Goal: Task Accomplishment & Management: Manage account settings

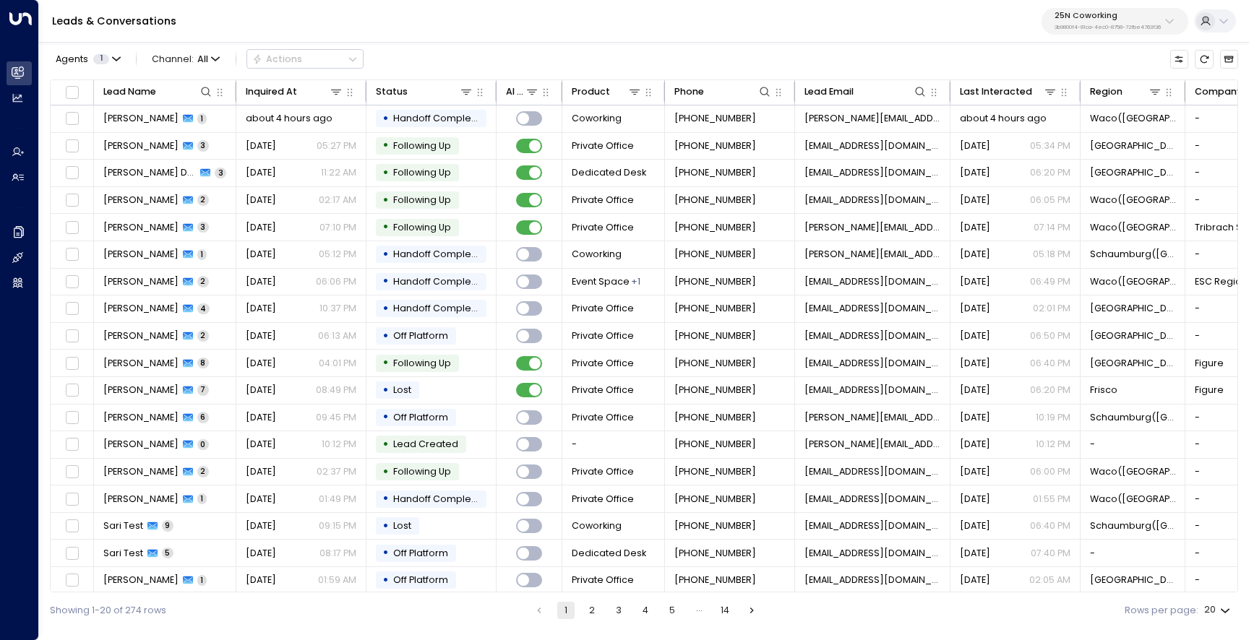
click at [1096, 26] on p "3b9800f4-81ca-4ec0-8758-72fbe4763f36" at bounding box center [1107, 28] width 106 height 6
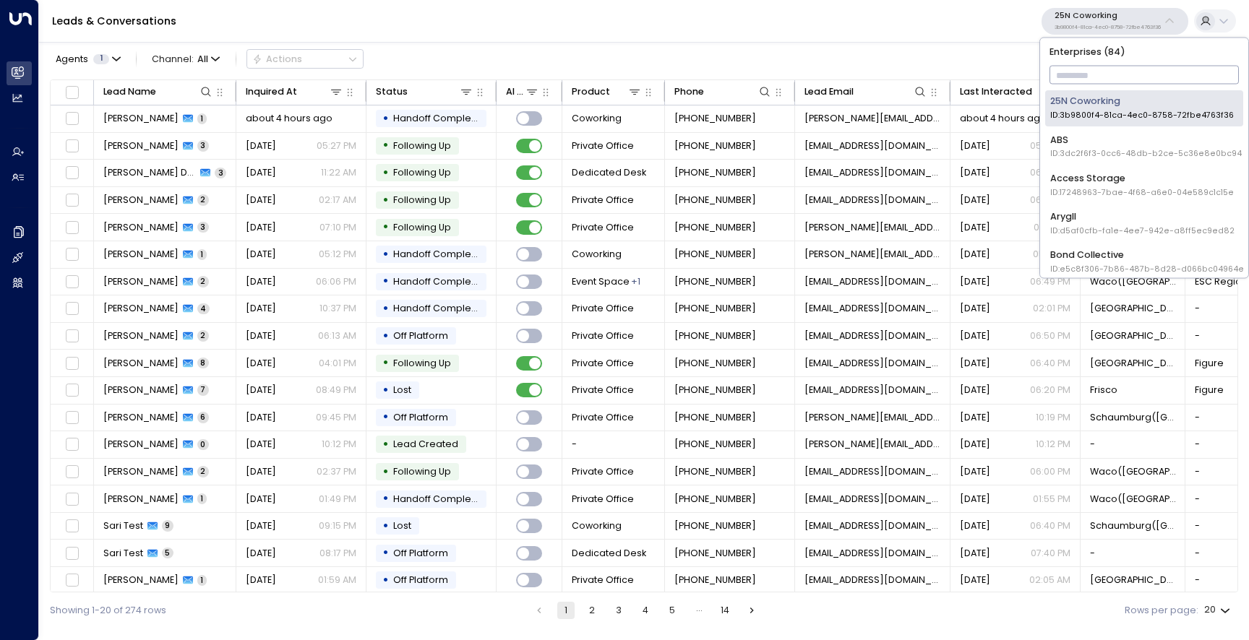
click at [1088, 69] on input "text" at bounding box center [1144, 75] width 190 height 25
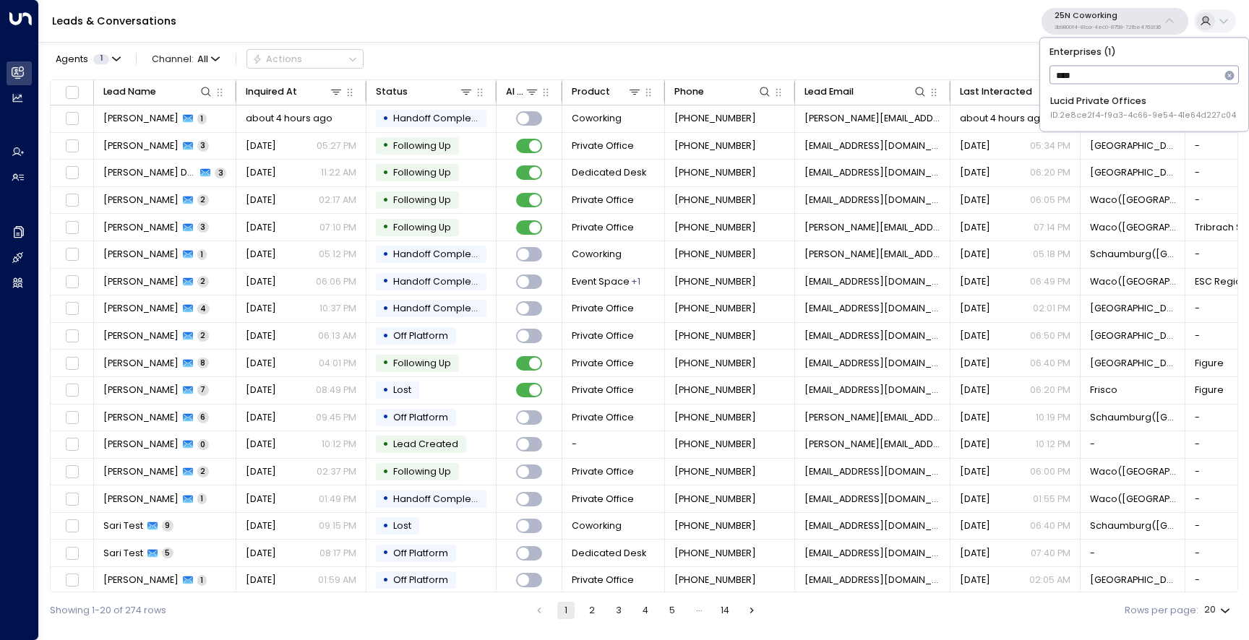
type input "*****"
click at [1094, 106] on div "Lucid Private Offices ID: 2e8ce2f4-f9a3-4c66-9e54-41e64d227c04" at bounding box center [1143, 108] width 186 height 27
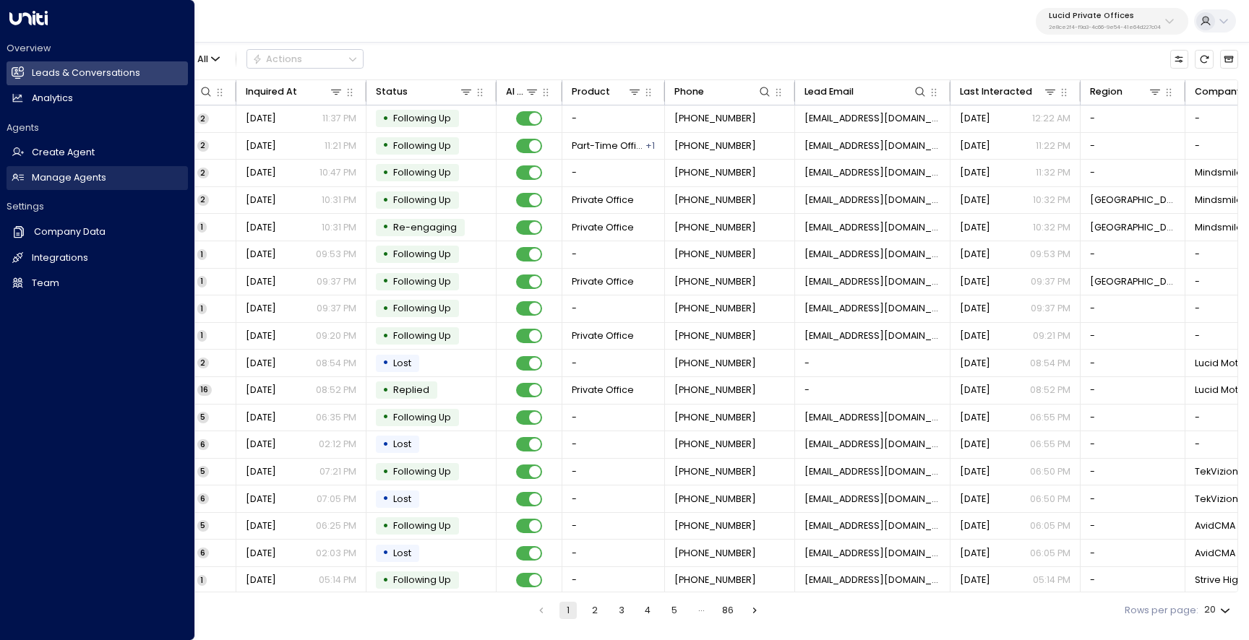
click at [38, 183] on h2 "Manage Agents" at bounding box center [69, 178] width 74 height 14
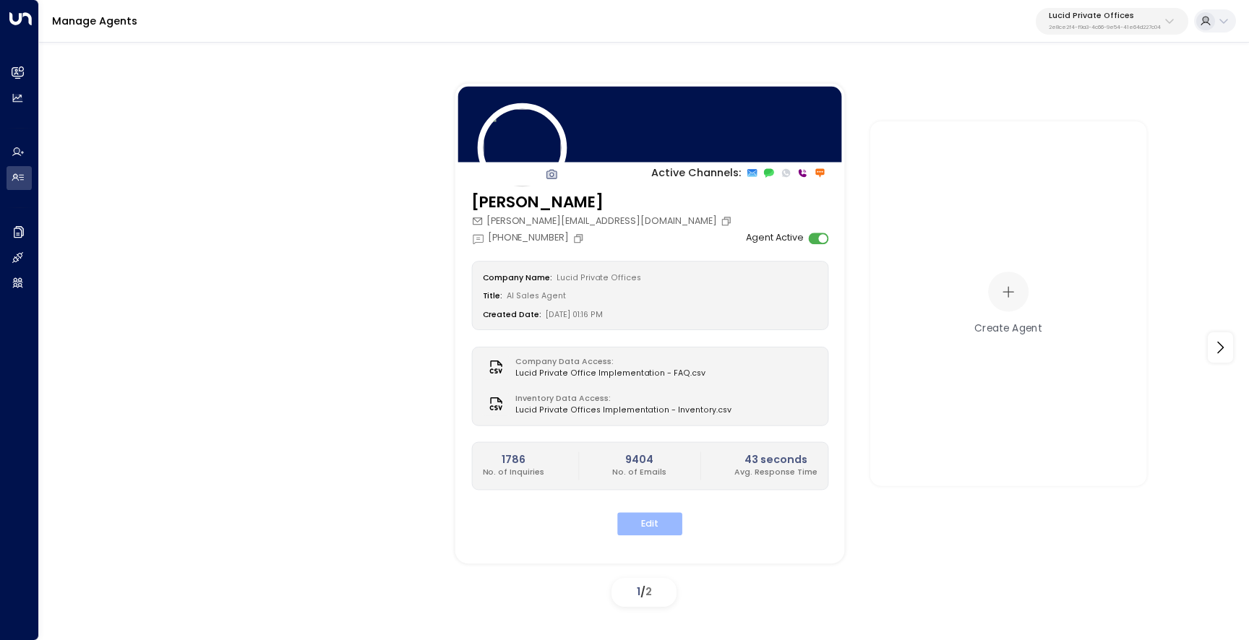
click at [663, 525] on button "Edit" at bounding box center [649, 524] width 65 height 22
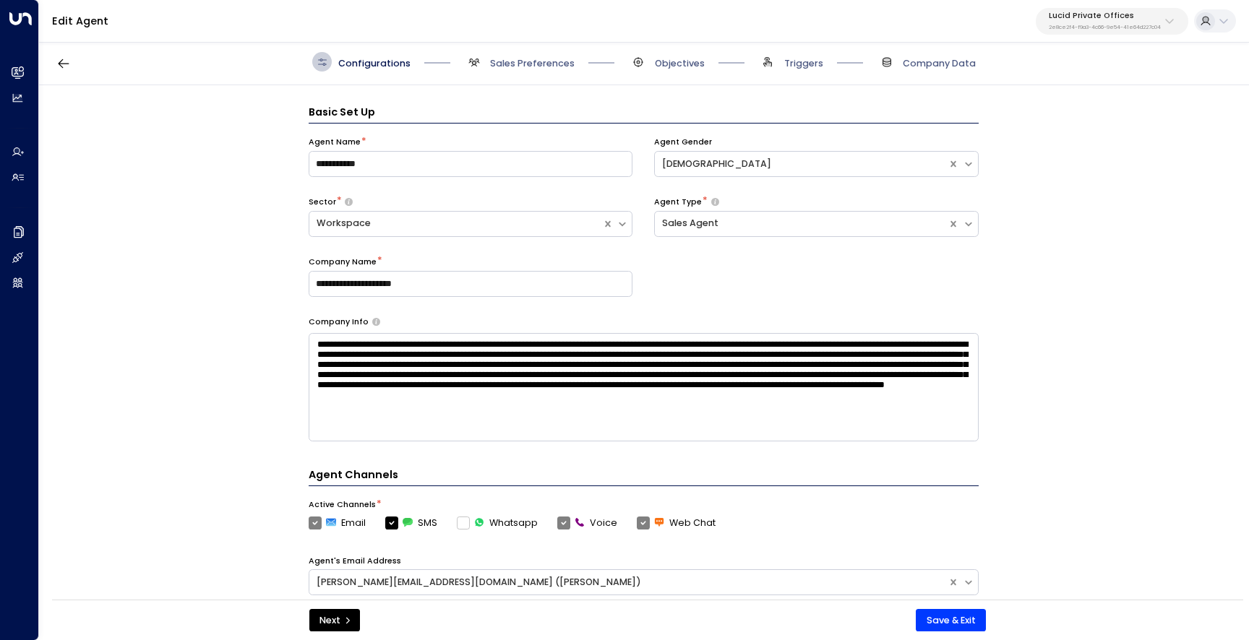
scroll to position [20, 0]
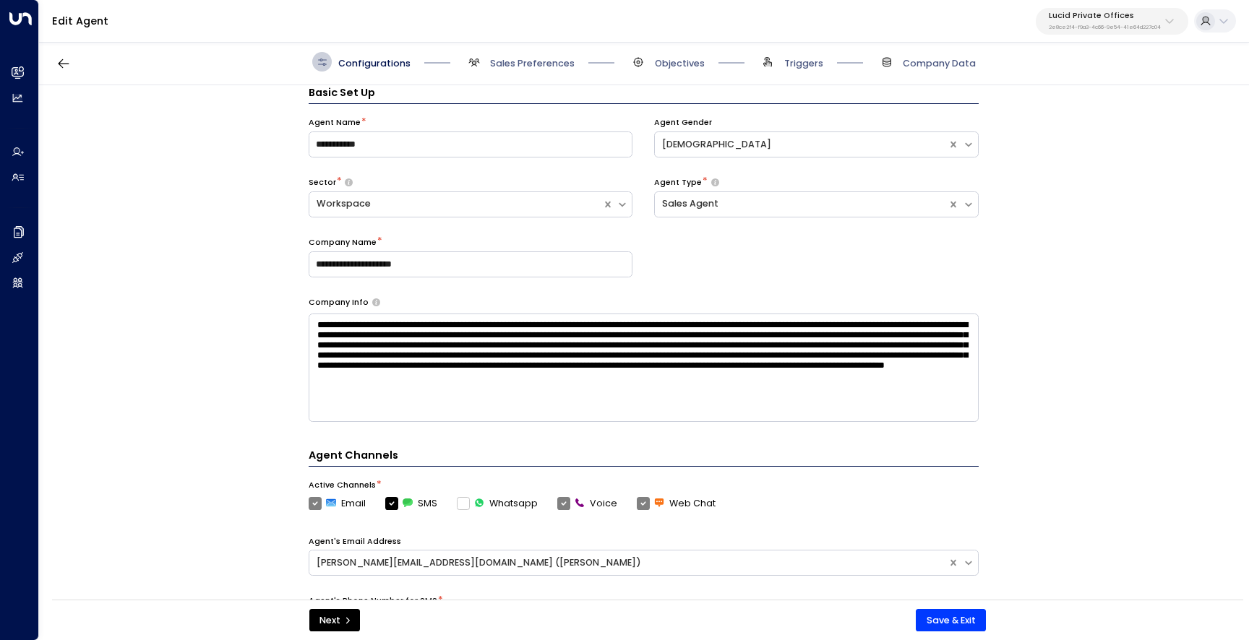
click at [559, 74] on div "Configurations Sales Preferences Objectives Triggers Company Data" at bounding box center [644, 62] width 1210 height 46
click at [557, 66] on span "Sales Preferences" at bounding box center [532, 63] width 85 height 13
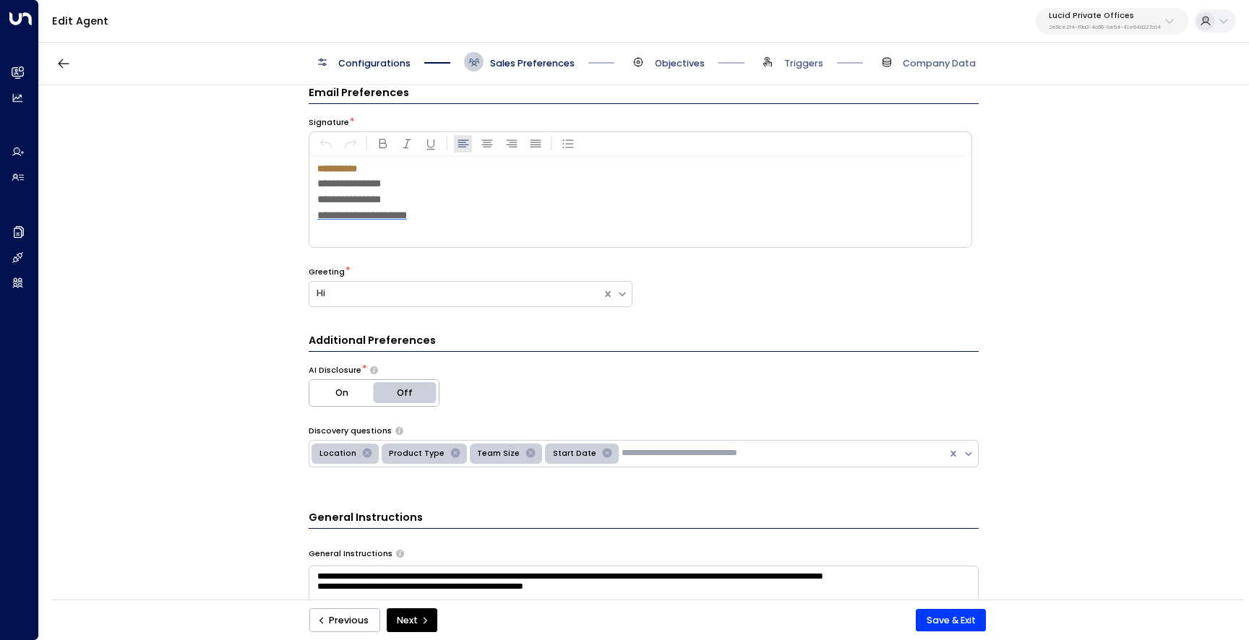
click at [671, 61] on span "Objectives" at bounding box center [680, 63] width 50 height 13
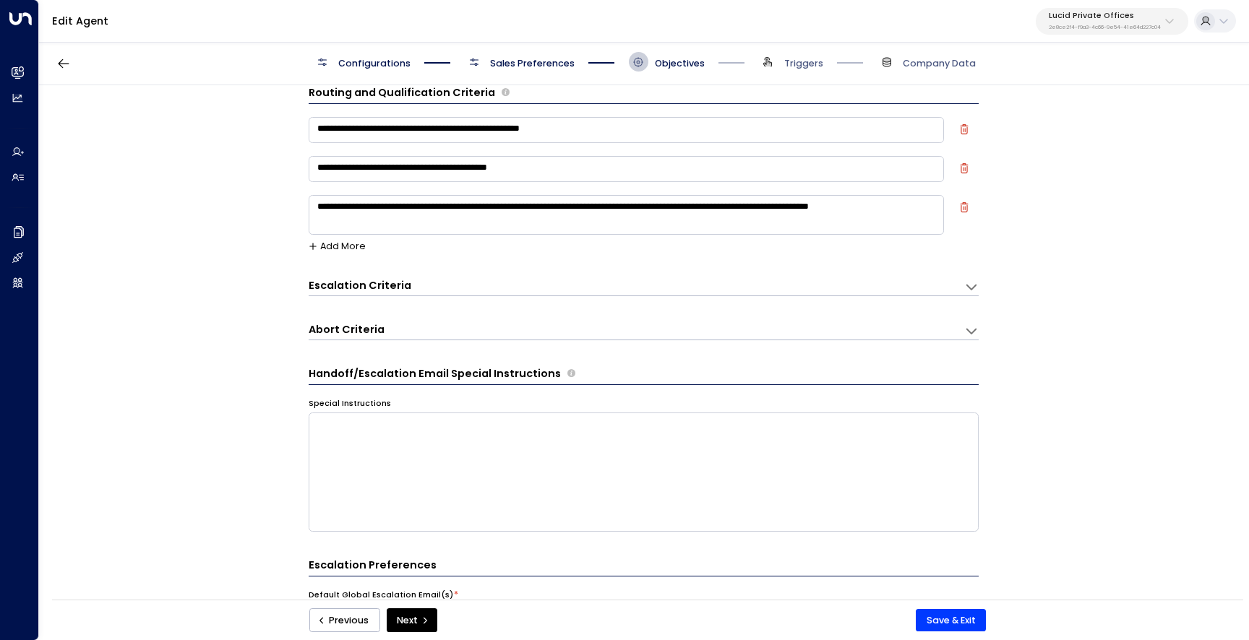
click at [718, 284] on div "Escalation Criteria Reset" at bounding box center [630, 285] width 643 height 15
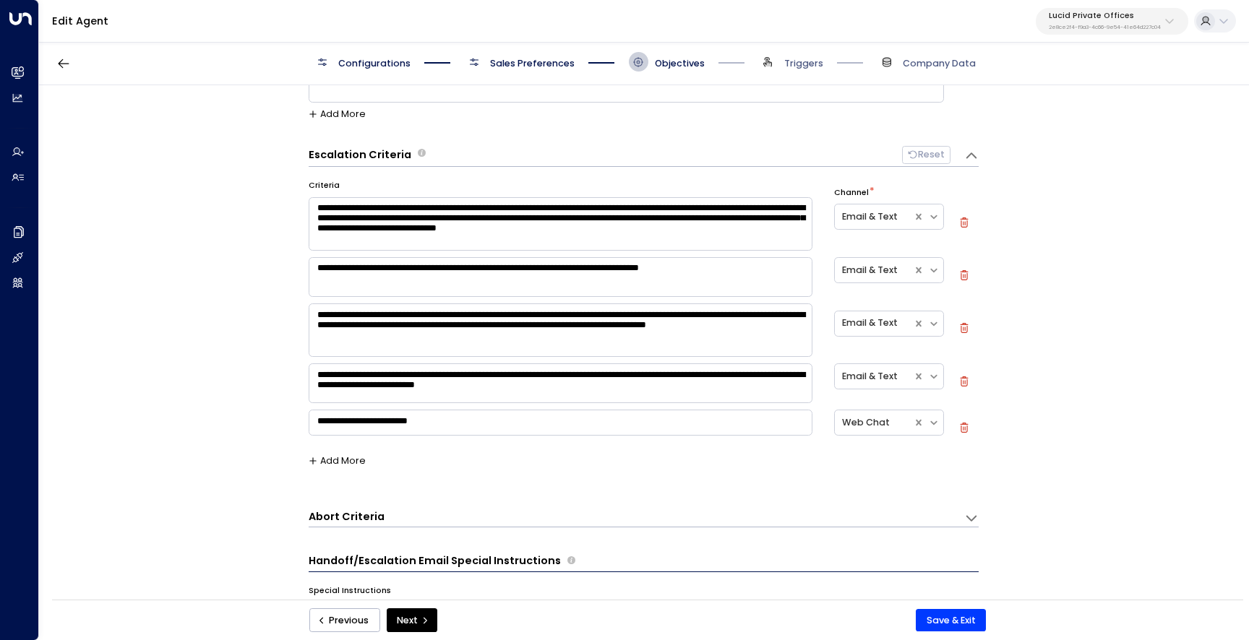
scroll to position [184, 0]
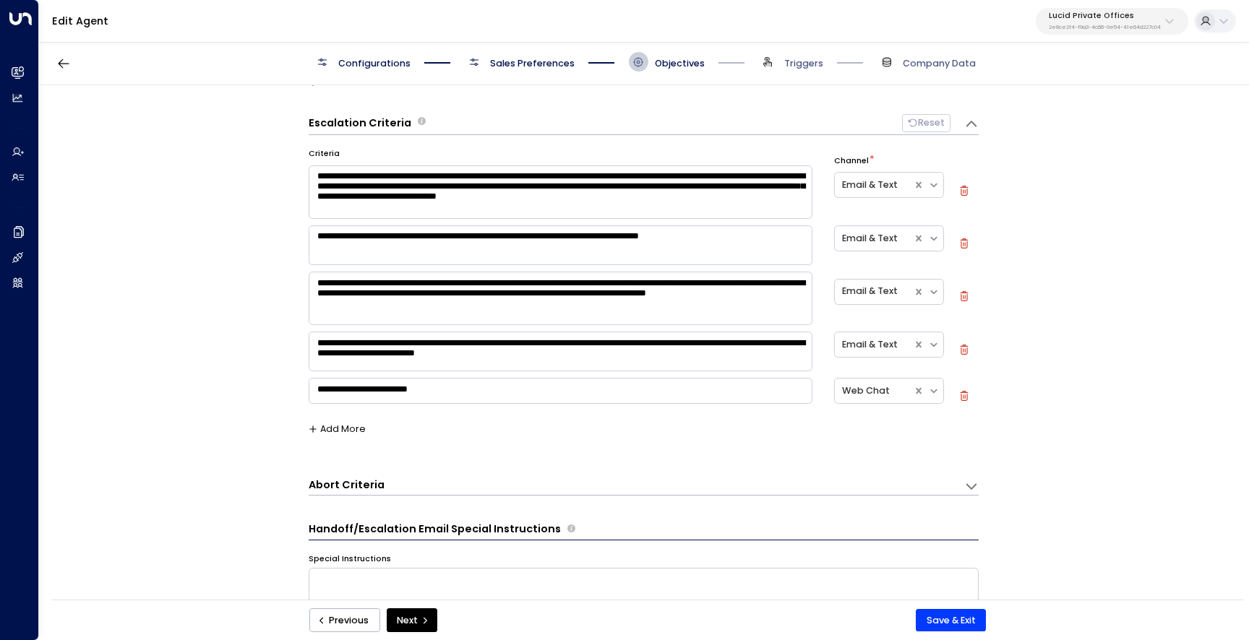
click at [343, 429] on button "Add More" at bounding box center [338, 429] width 58 height 10
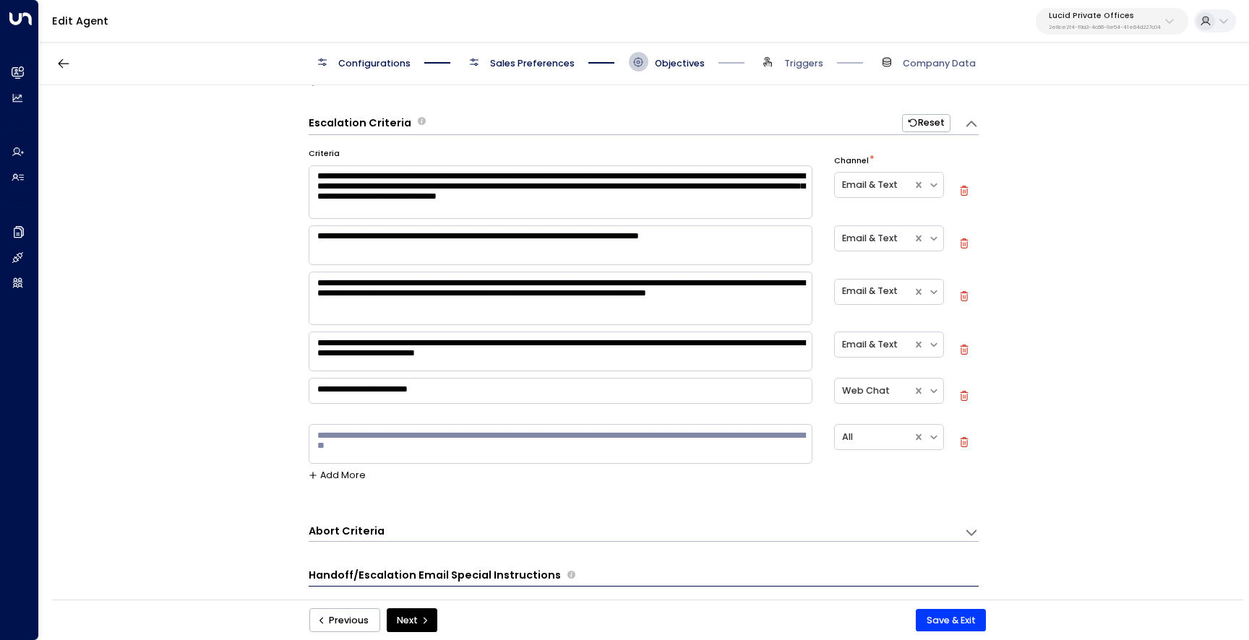
click at [383, 438] on textarea at bounding box center [561, 444] width 504 height 40
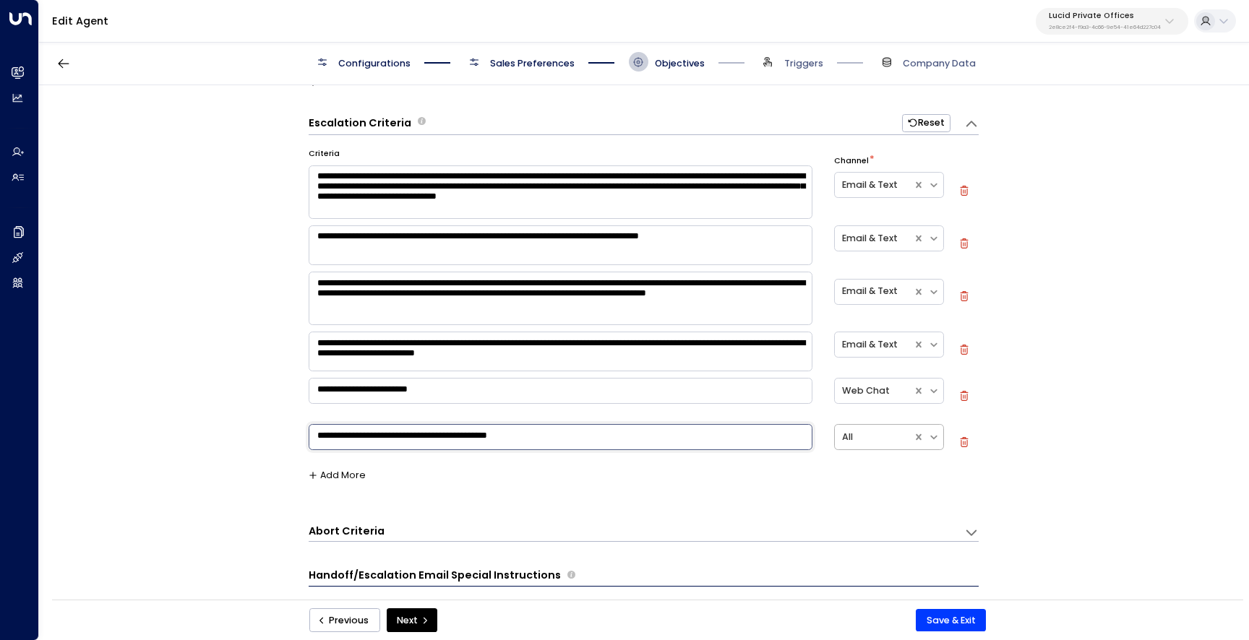
type textarea "**********"
click at [874, 442] on div at bounding box center [874, 437] width 64 height 17
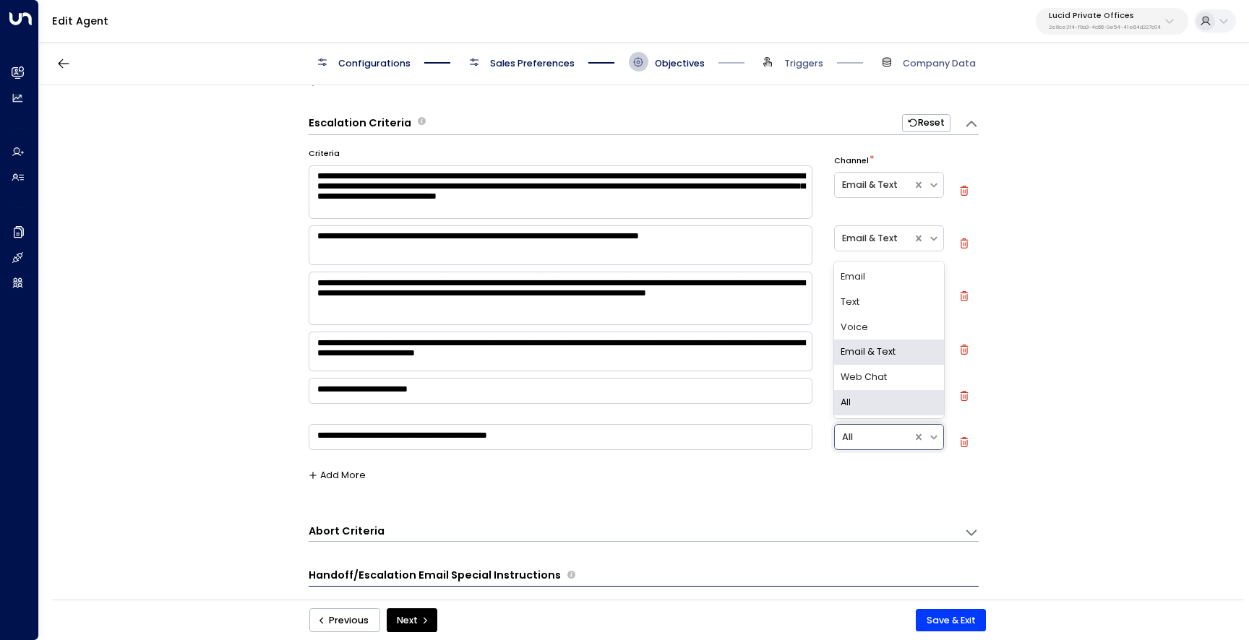
click at [885, 350] on div "Email & Text" at bounding box center [888, 352] width 109 height 25
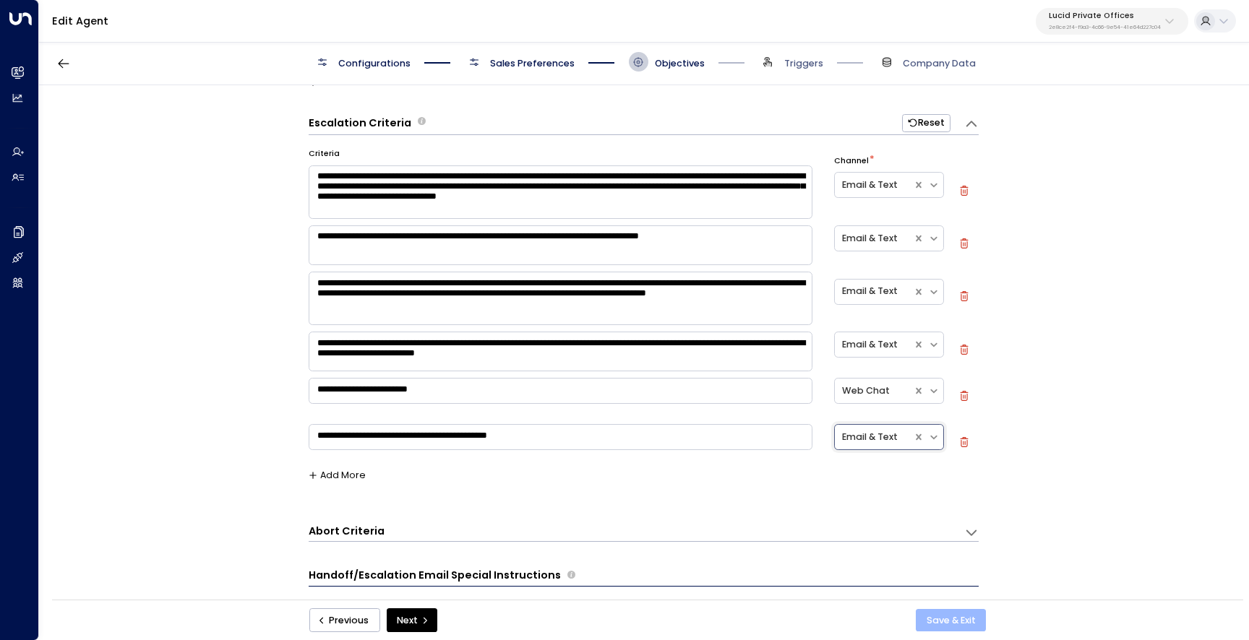
click at [947, 614] on button "Save & Exit" at bounding box center [951, 620] width 70 height 23
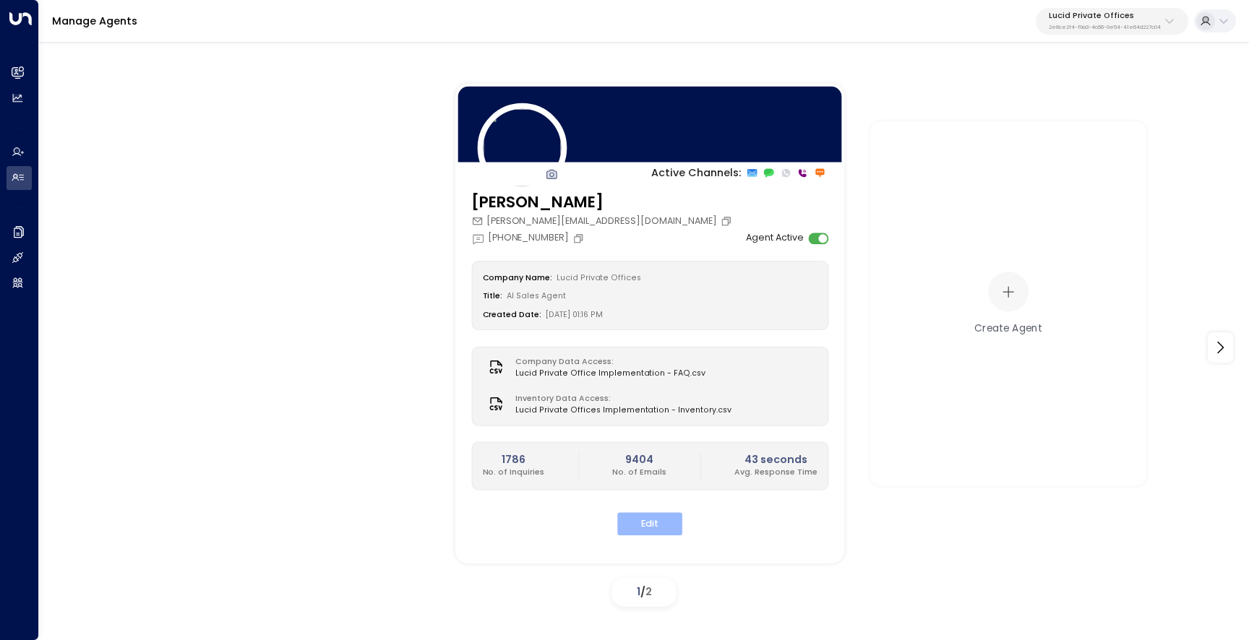
click at [650, 528] on button "Edit" at bounding box center [649, 524] width 65 height 22
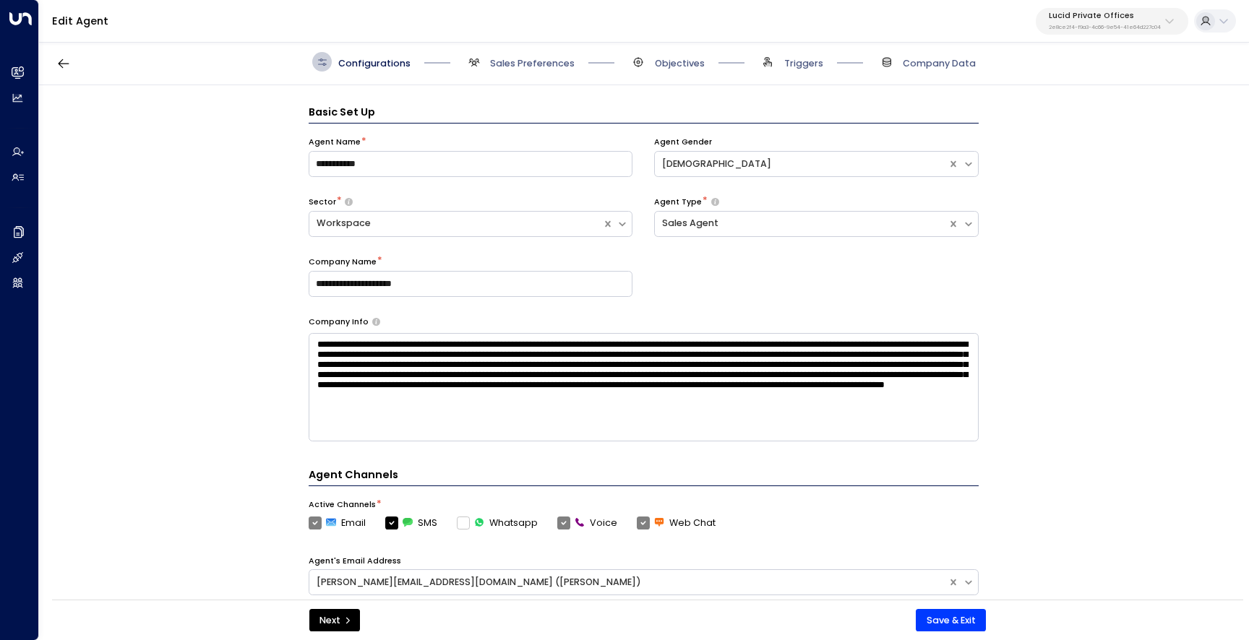
scroll to position [20, 0]
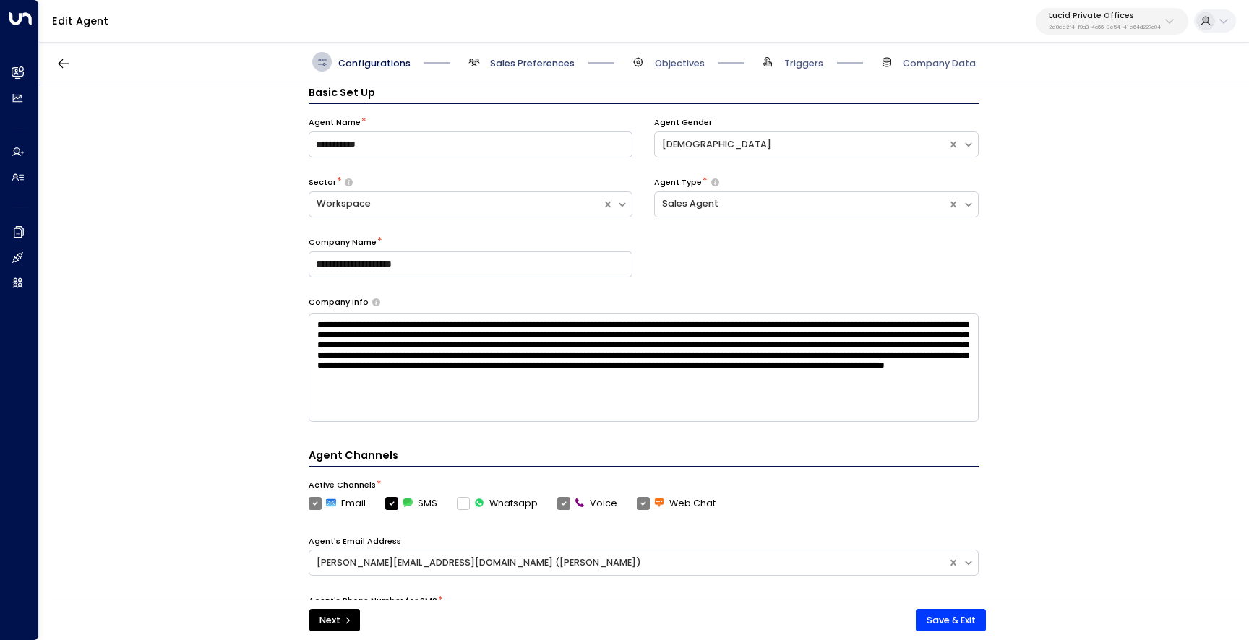
click at [507, 64] on span "Sales Preferences" at bounding box center [532, 63] width 85 height 13
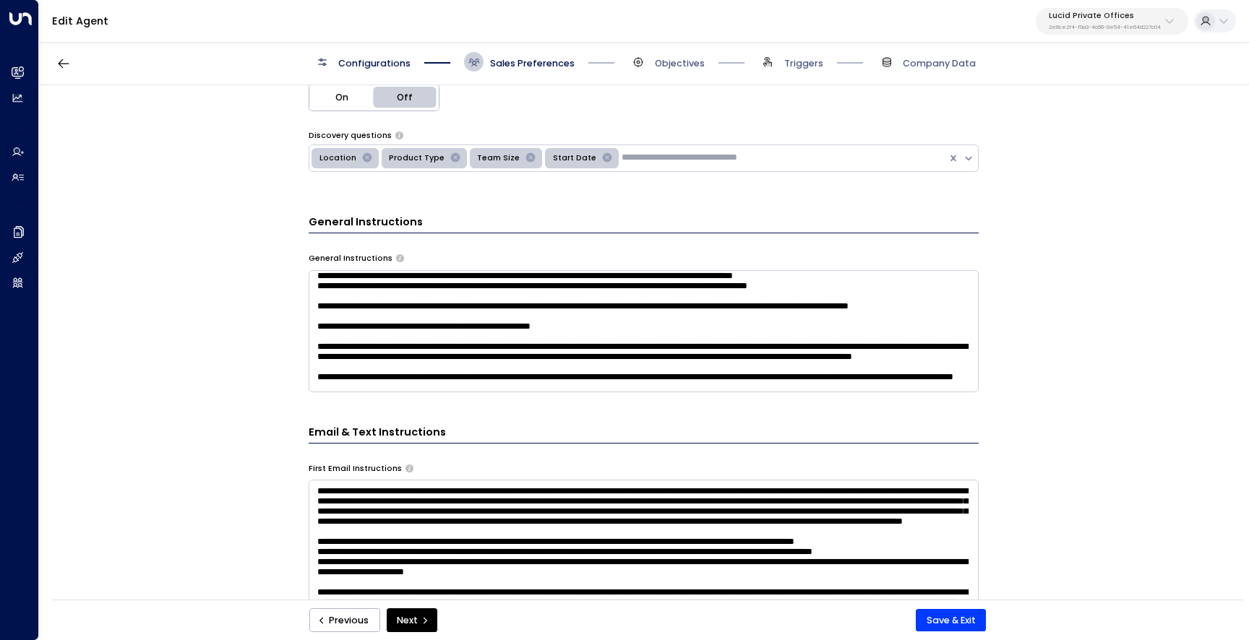
scroll to position [100, 0]
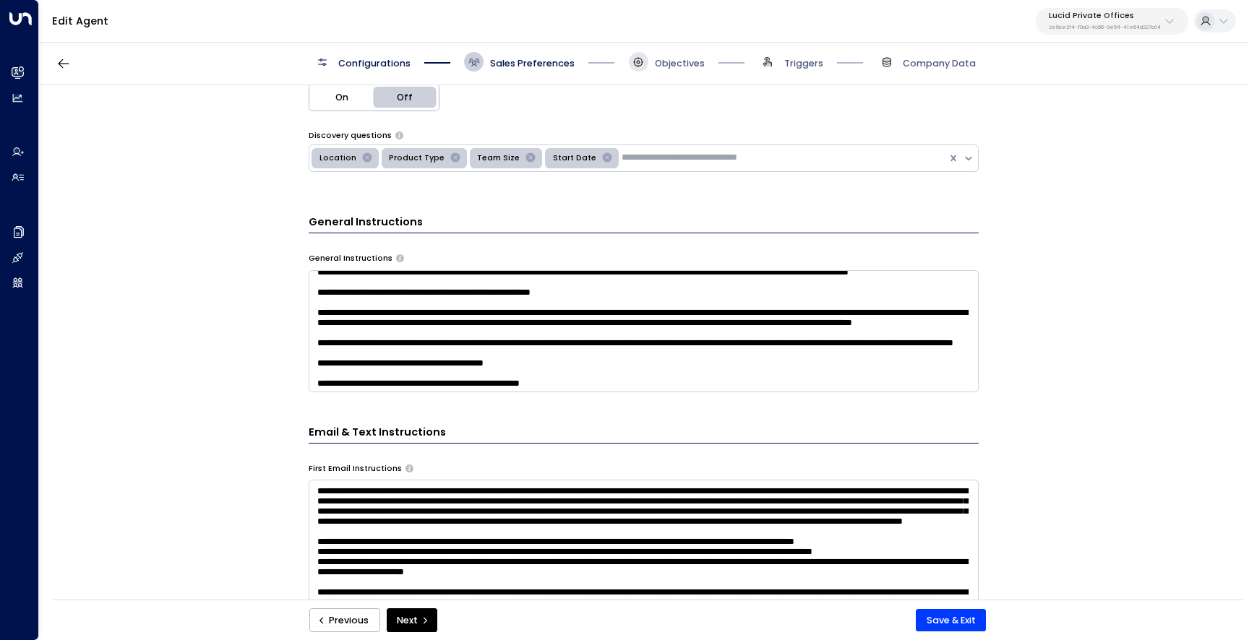
click at [645, 60] on span at bounding box center [639, 62] width 20 height 20
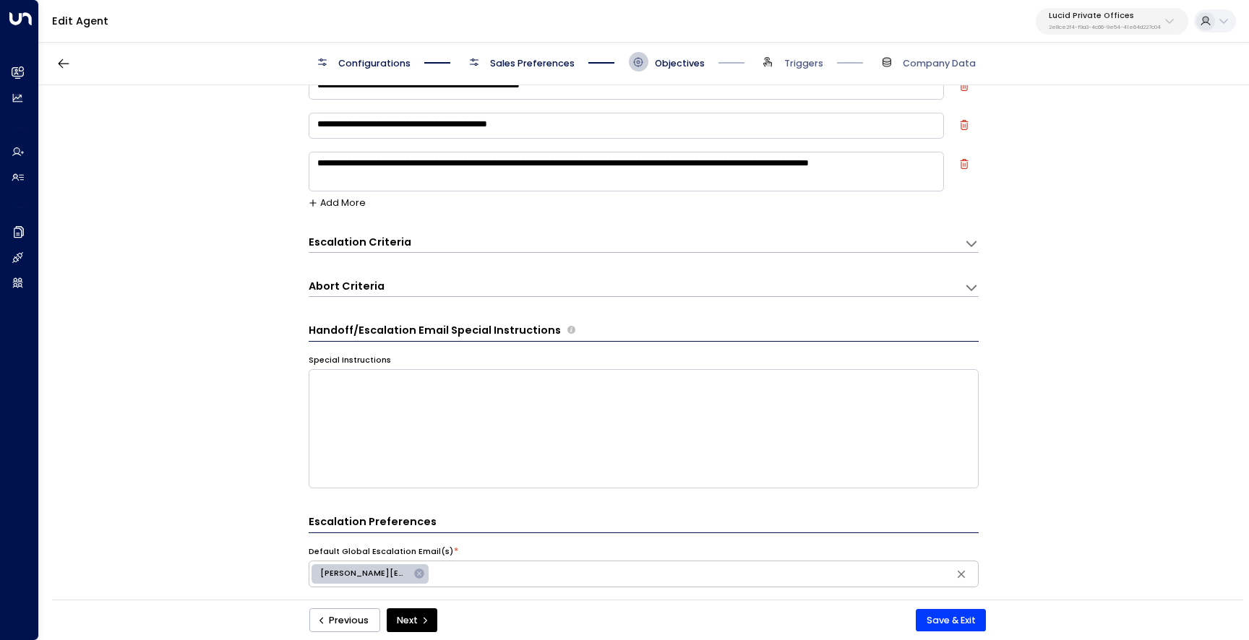
scroll to position [20, 0]
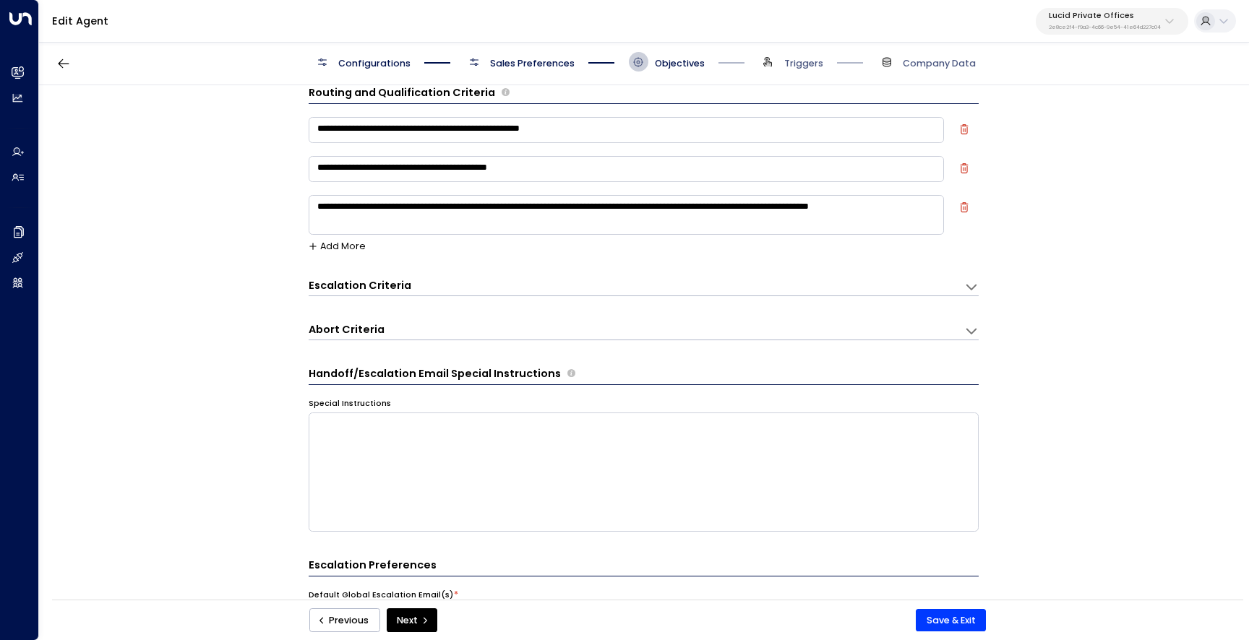
click at [474, 292] on div "Escalation Criteria Reset" at bounding box center [630, 285] width 643 height 15
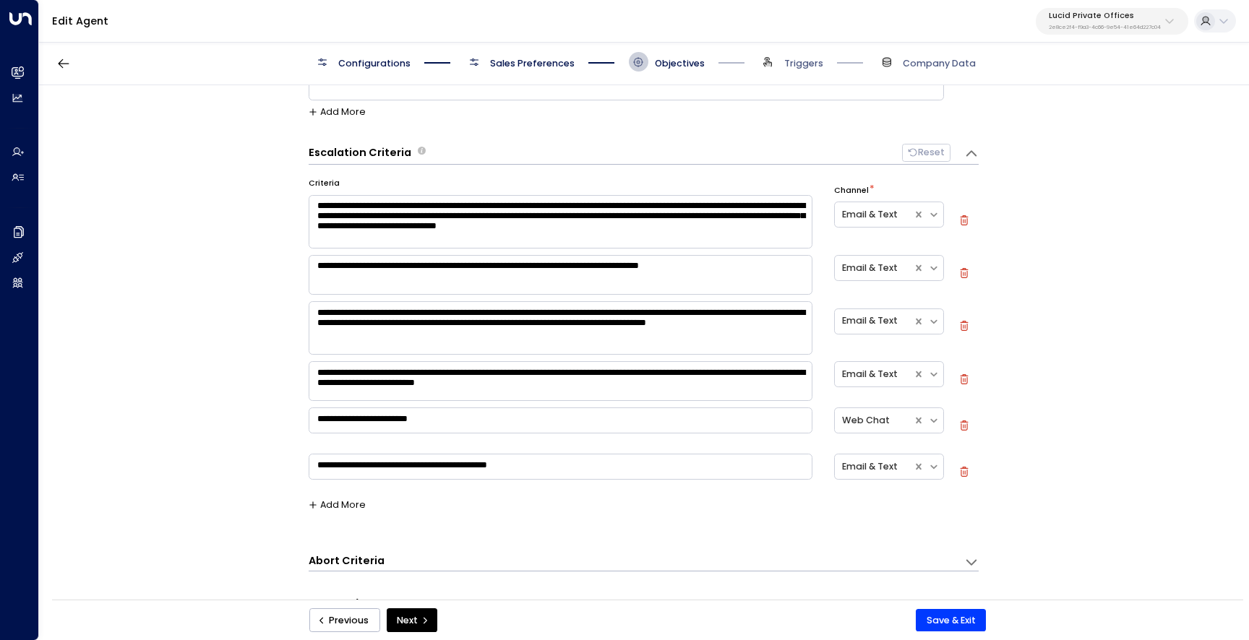
scroll to position [155, 0]
click at [876, 316] on div at bounding box center [874, 320] width 64 height 17
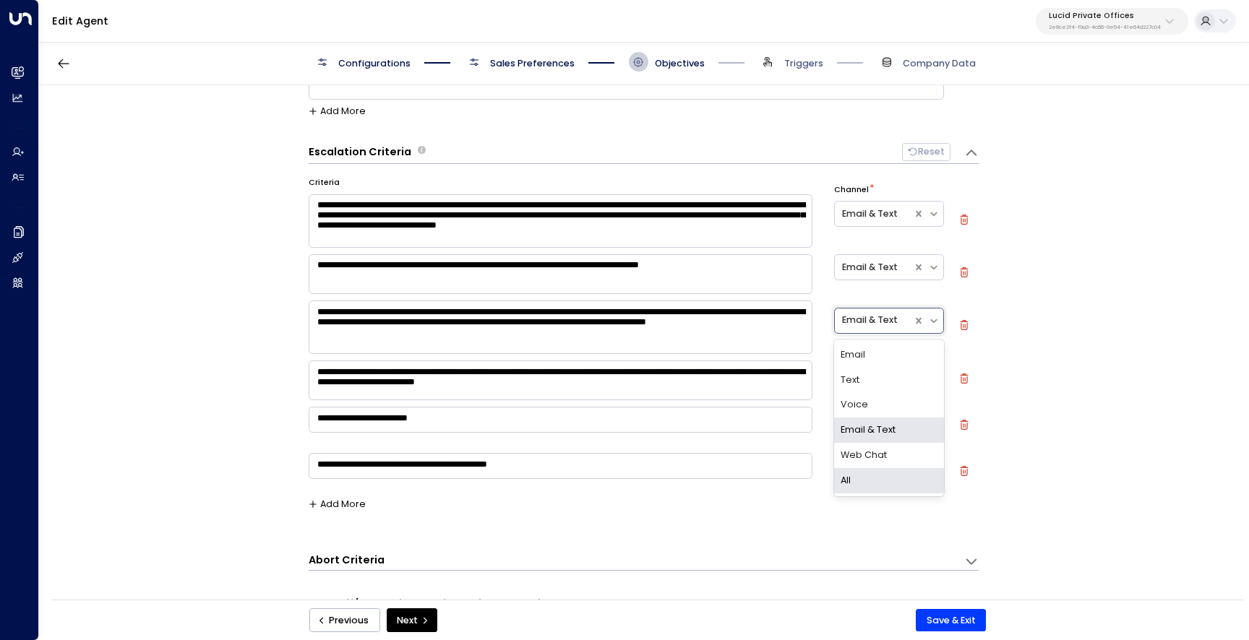
click at [879, 475] on div "All" at bounding box center [888, 480] width 109 height 25
click at [879, 374] on div at bounding box center [874, 374] width 64 height 17
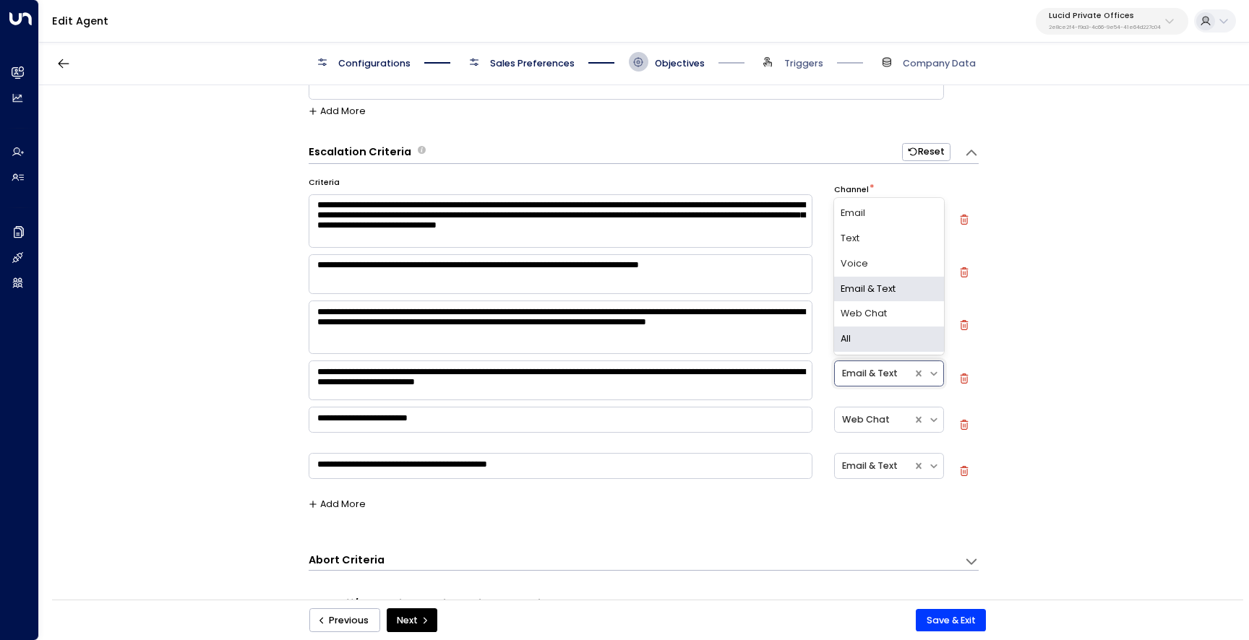
click at [872, 333] on div "All" at bounding box center [888, 339] width 109 height 25
click at [884, 470] on div at bounding box center [874, 466] width 64 height 17
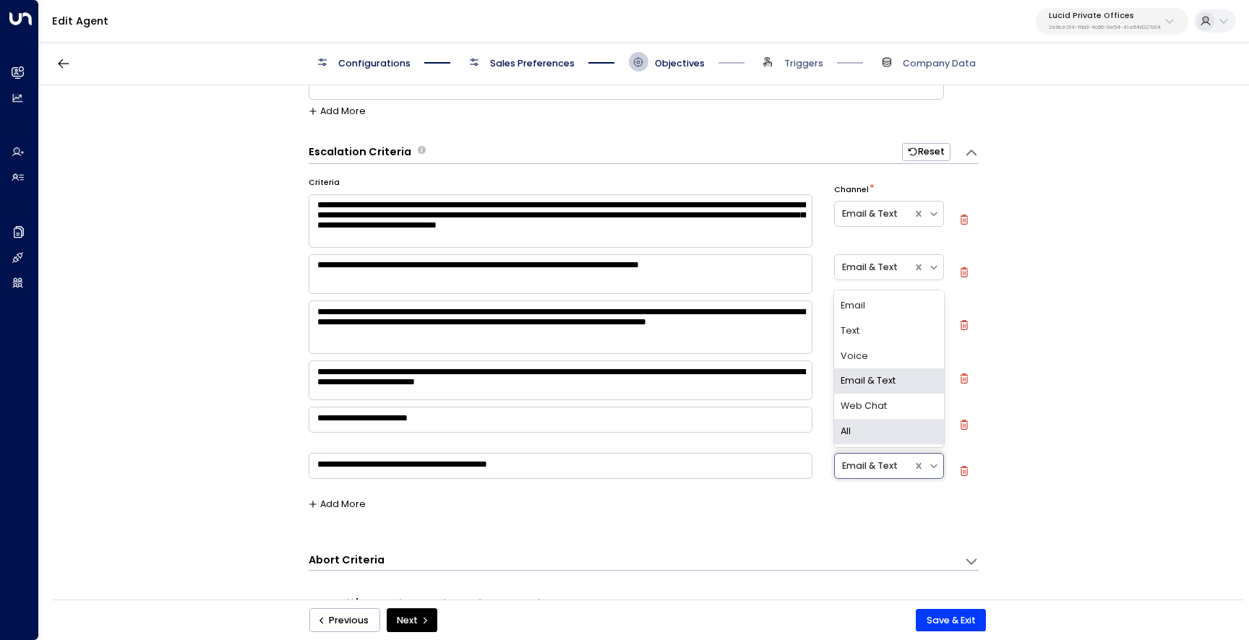
click at [876, 432] on div "All" at bounding box center [888, 431] width 109 height 25
click at [961, 423] on icon "button" at bounding box center [964, 425] width 10 height 10
type textarea "**********"
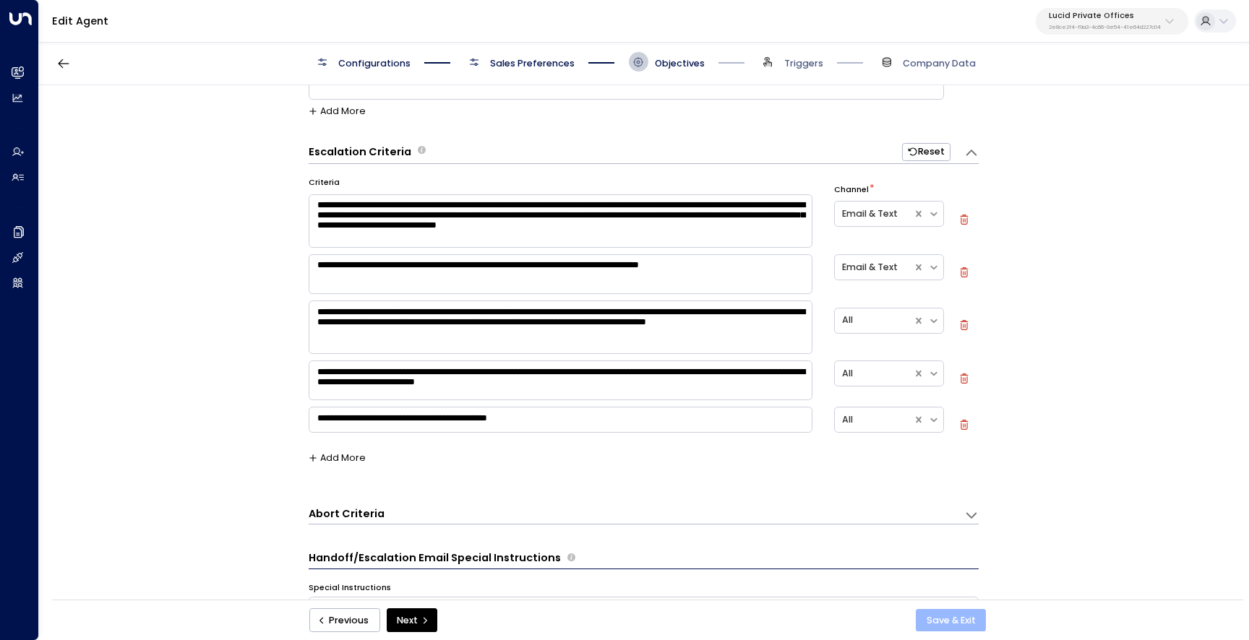
click at [924, 622] on button "Save & Exit" at bounding box center [951, 620] width 70 height 23
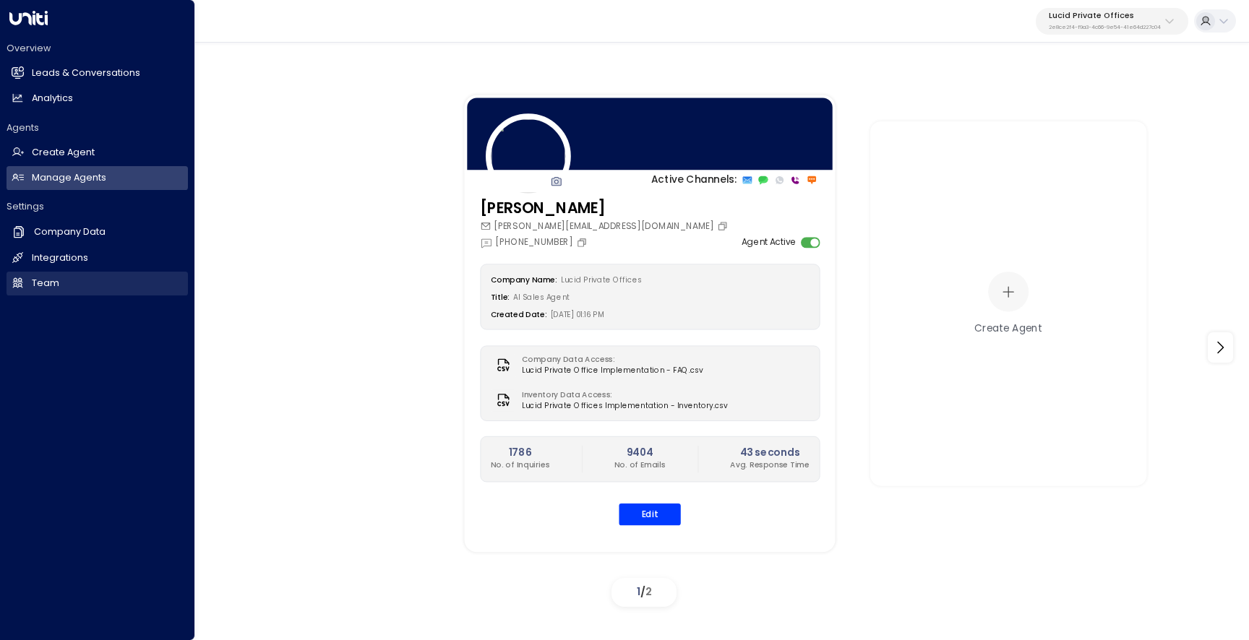
click at [55, 284] on h2 "Team" at bounding box center [45, 284] width 27 height 14
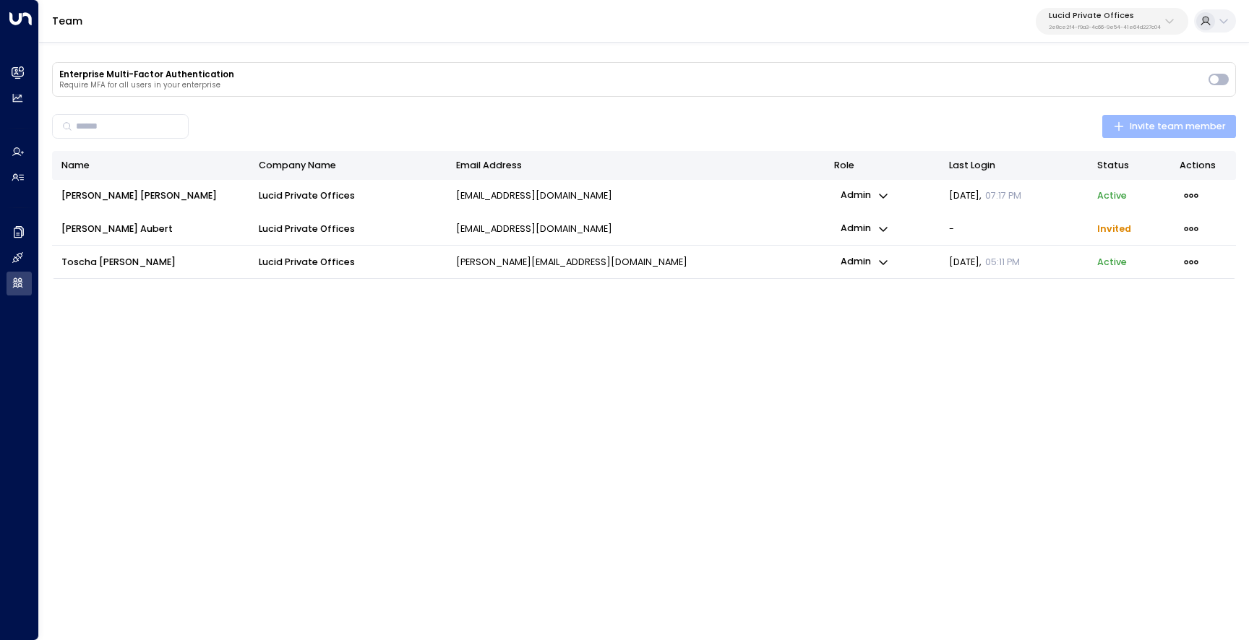
click at [1164, 129] on span "Invite team member" at bounding box center [1169, 127] width 113 height 16
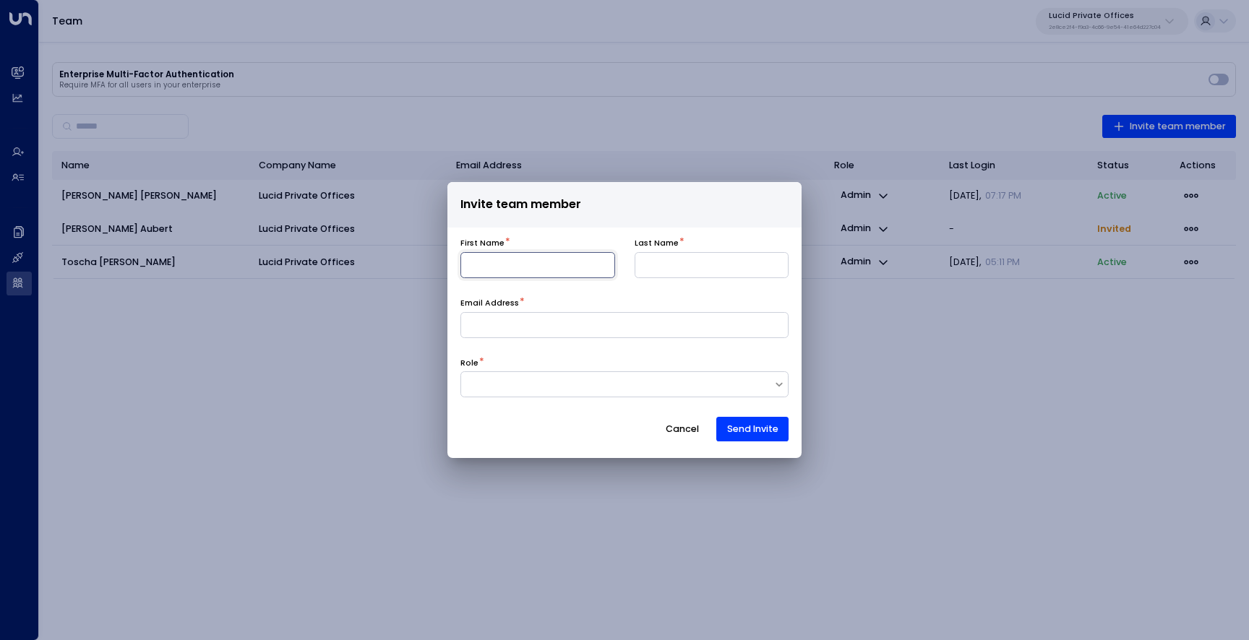
click at [536, 267] on input at bounding box center [537, 265] width 155 height 26
type input "******"
click at [575, 312] on input at bounding box center [624, 325] width 329 height 26
paste input "**********"
type input "**********"
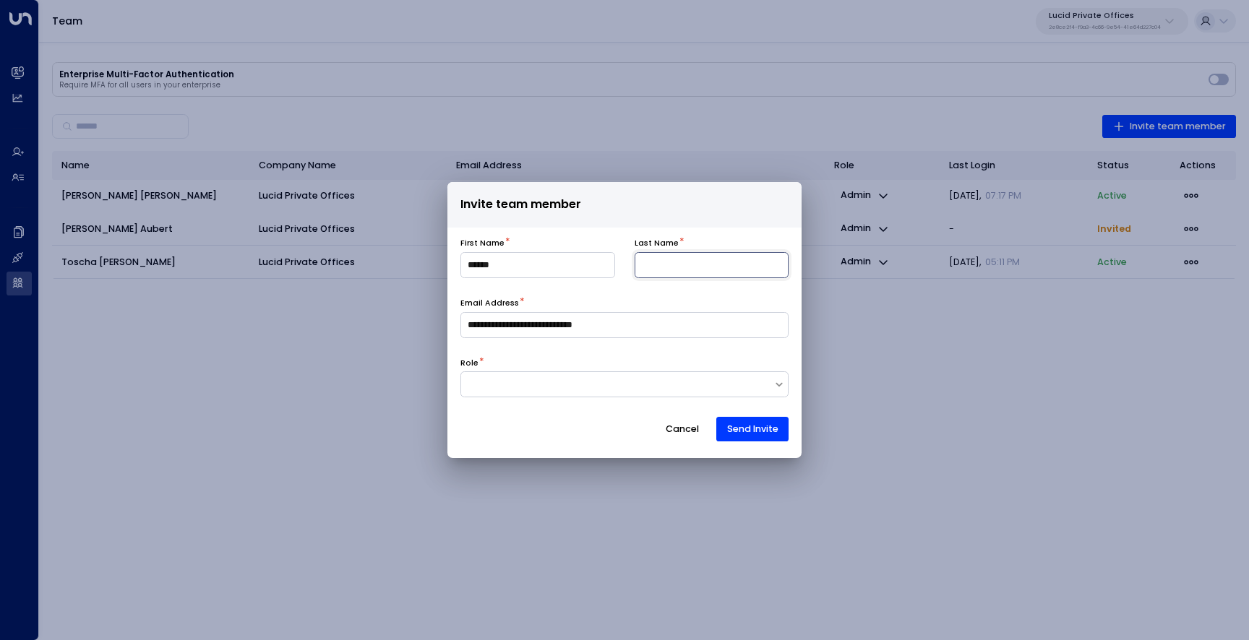
click at [679, 266] on input at bounding box center [712, 265] width 155 height 26
type input "****"
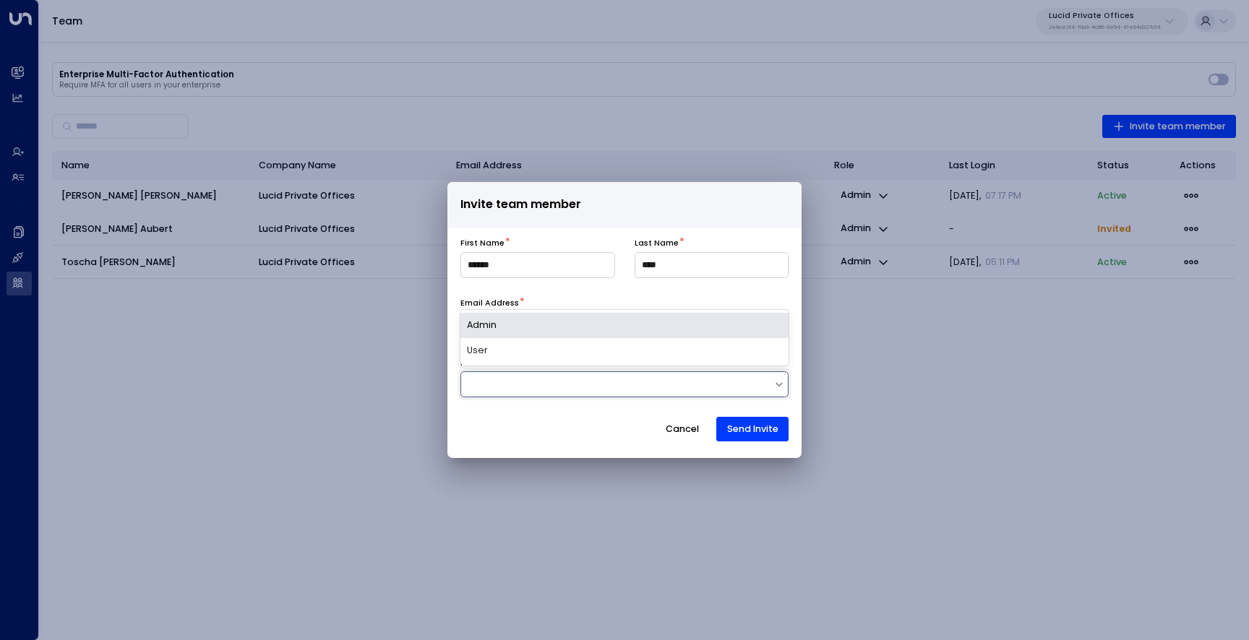
click at [590, 385] on div at bounding box center [617, 384] width 312 height 13
click at [618, 332] on div "Admin" at bounding box center [624, 325] width 329 height 25
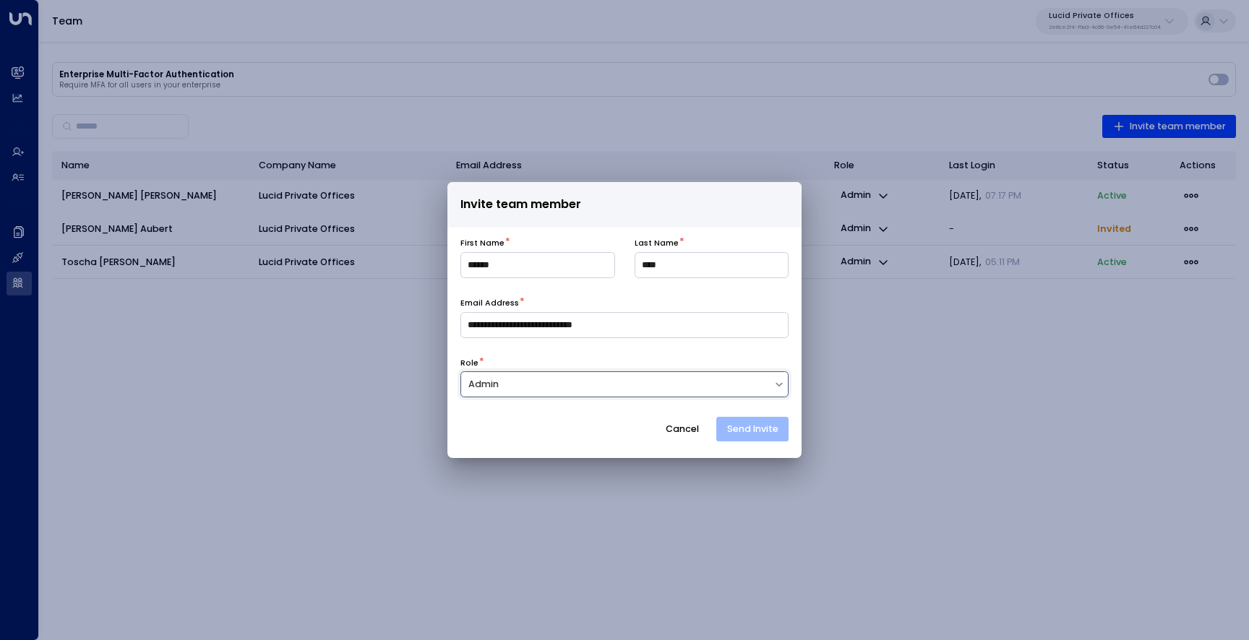
click at [758, 430] on button "Send Invite" at bounding box center [752, 429] width 72 height 25
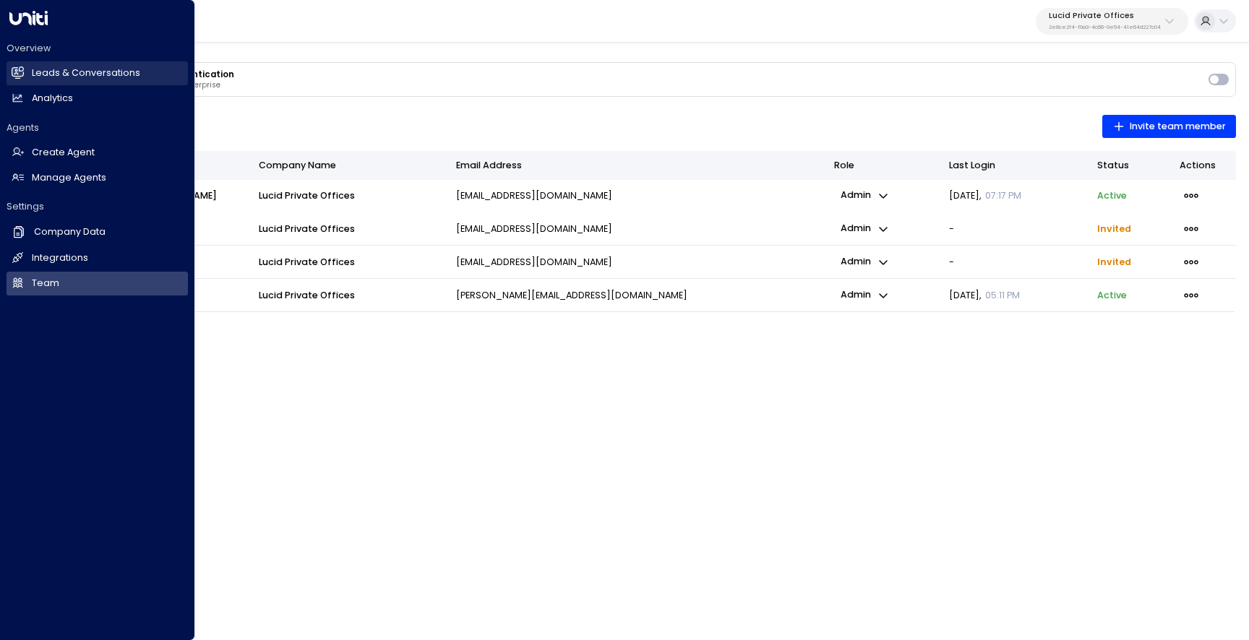
click at [25, 66] on link "Leads & Conversations Leads & Conversations" at bounding box center [97, 73] width 181 height 24
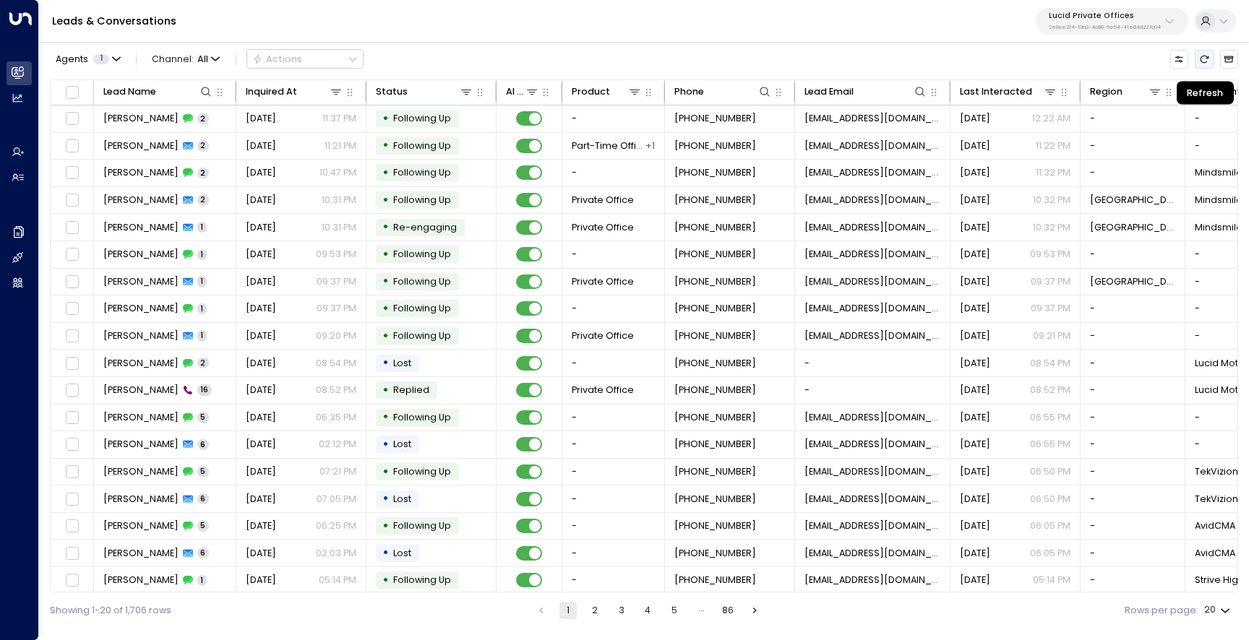
click at [1202, 64] on button "Refresh" at bounding box center [1204, 59] width 18 height 18
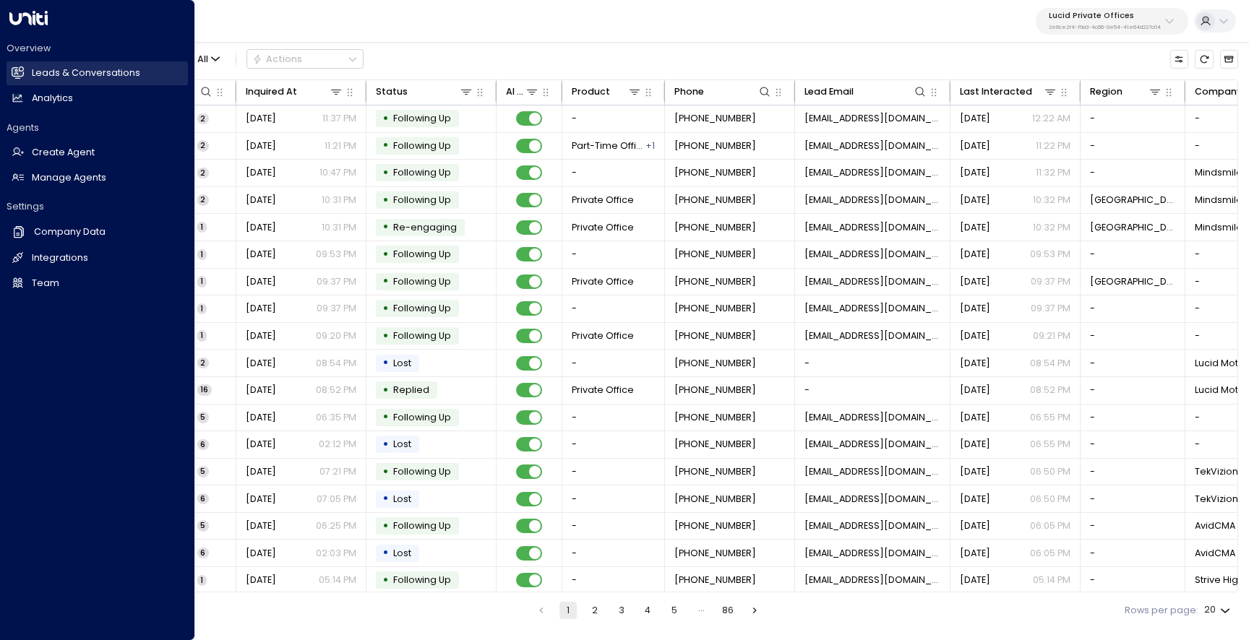
click at [48, 66] on h2 "Leads & Conversations" at bounding box center [86, 73] width 108 height 14
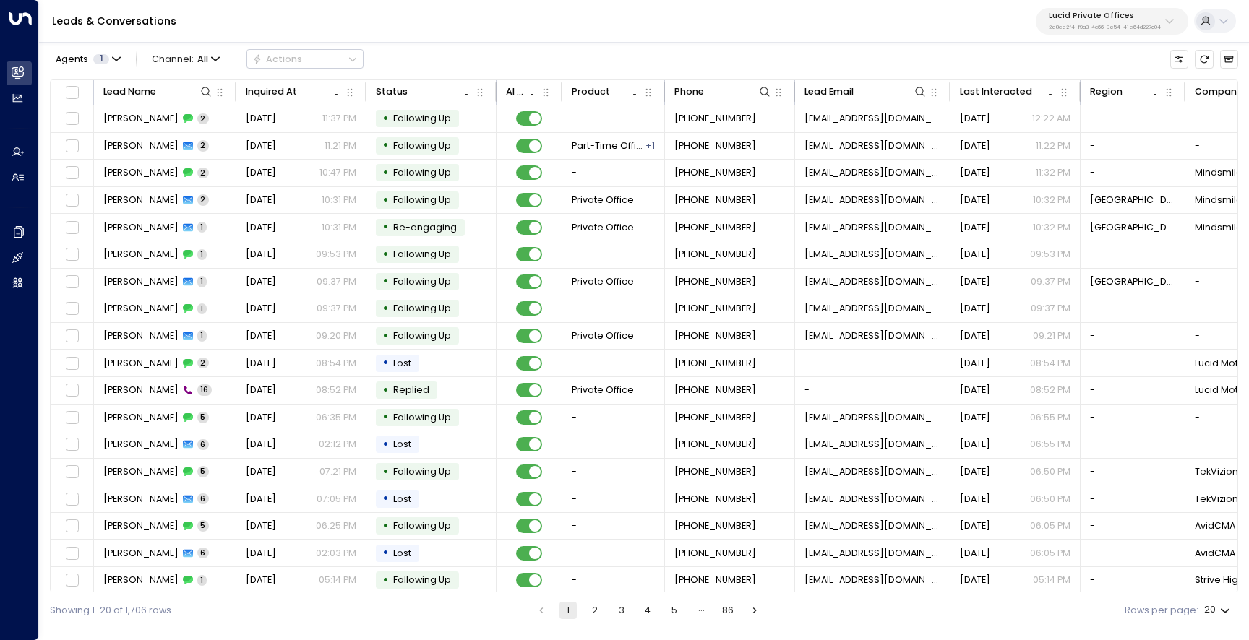
click at [1064, 25] on p "2e8ce2f4-f9a3-4c66-9e54-41e64d227c04" at bounding box center [1105, 28] width 112 height 6
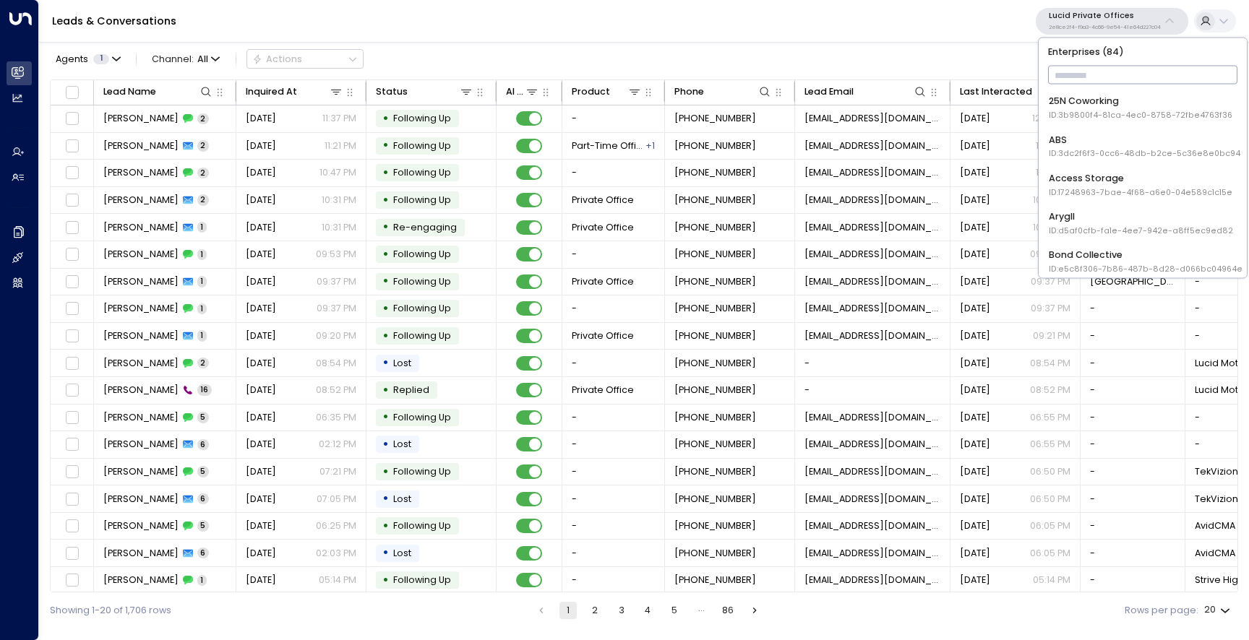
click at [1083, 77] on input "text" at bounding box center [1143, 75] width 190 height 25
type input "*****"
click at [1118, 158] on span "ID: 4c025b01-9fa0-46ff-ab3a-a620b886896e" at bounding box center [1142, 154] width 187 height 12
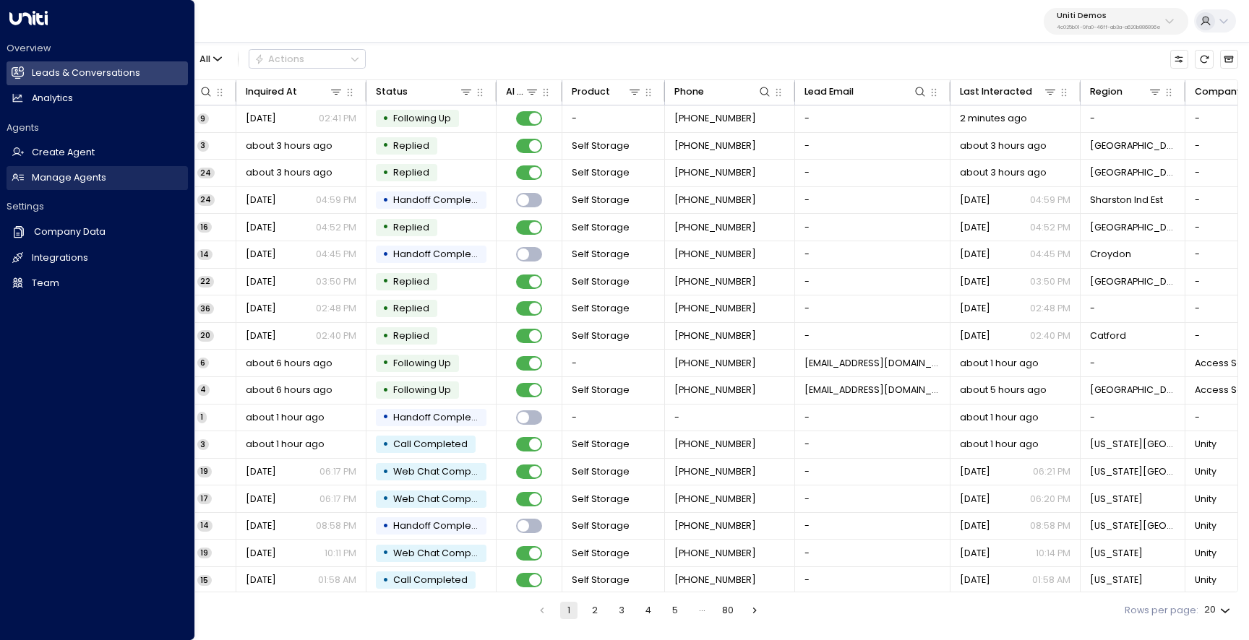
click at [43, 186] on link "Manage Agents Manage Agents" at bounding box center [97, 178] width 181 height 24
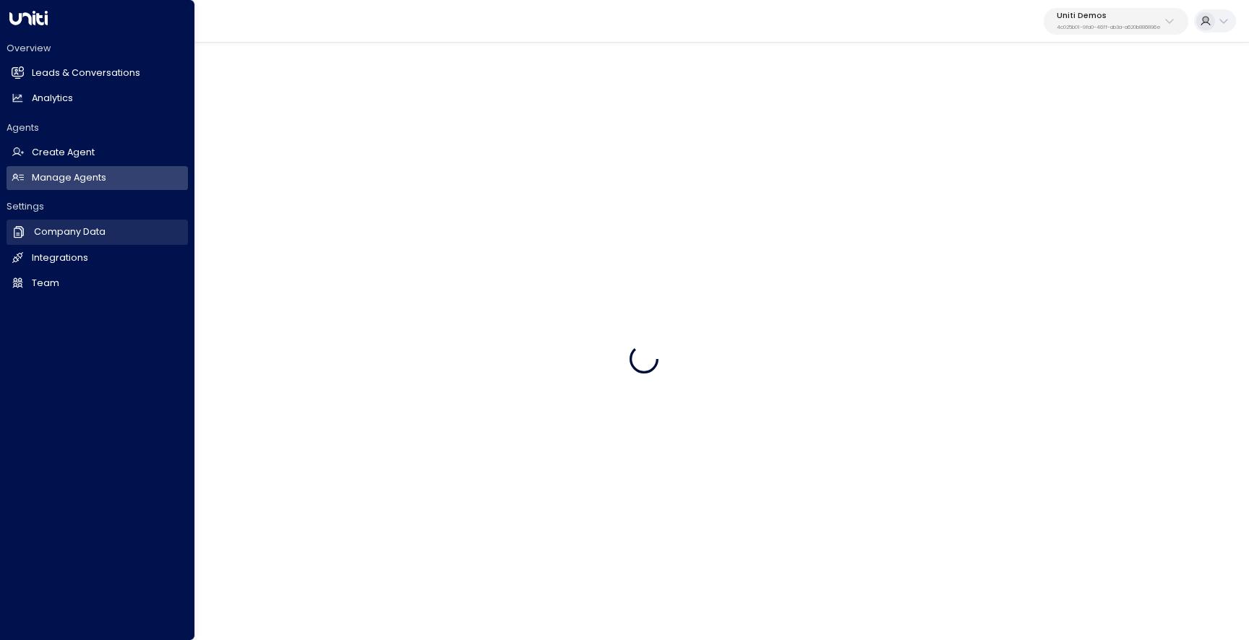
click at [88, 234] on h2 "Company Data" at bounding box center [70, 232] width 72 height 14
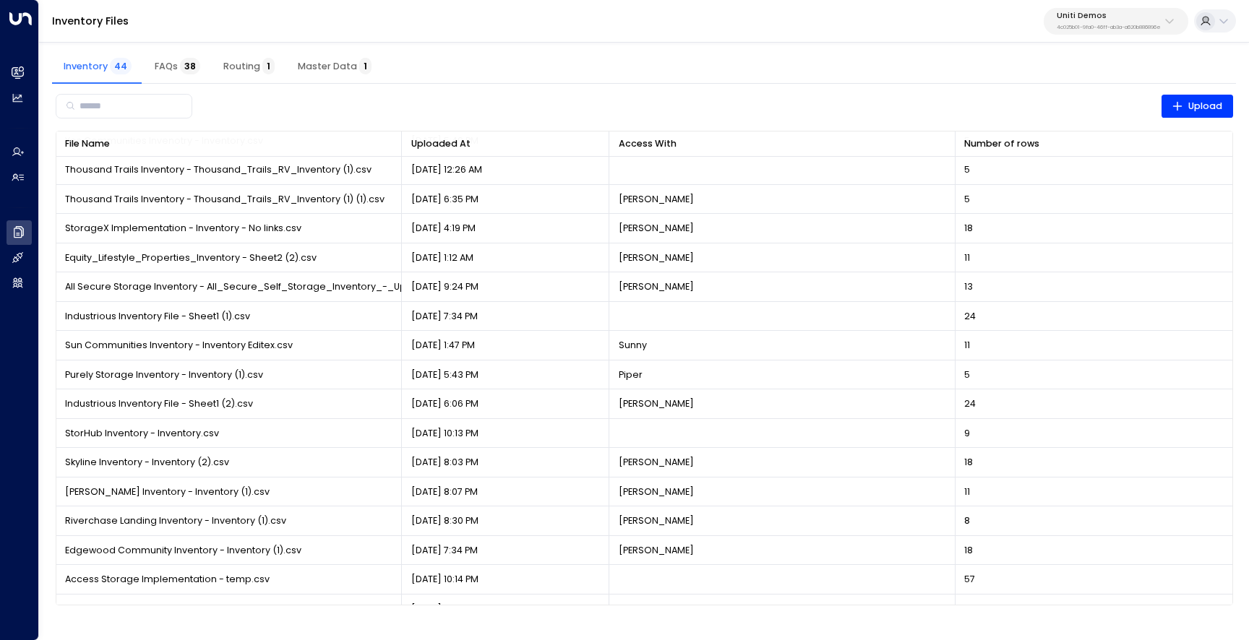
scroll to position [840, 0]
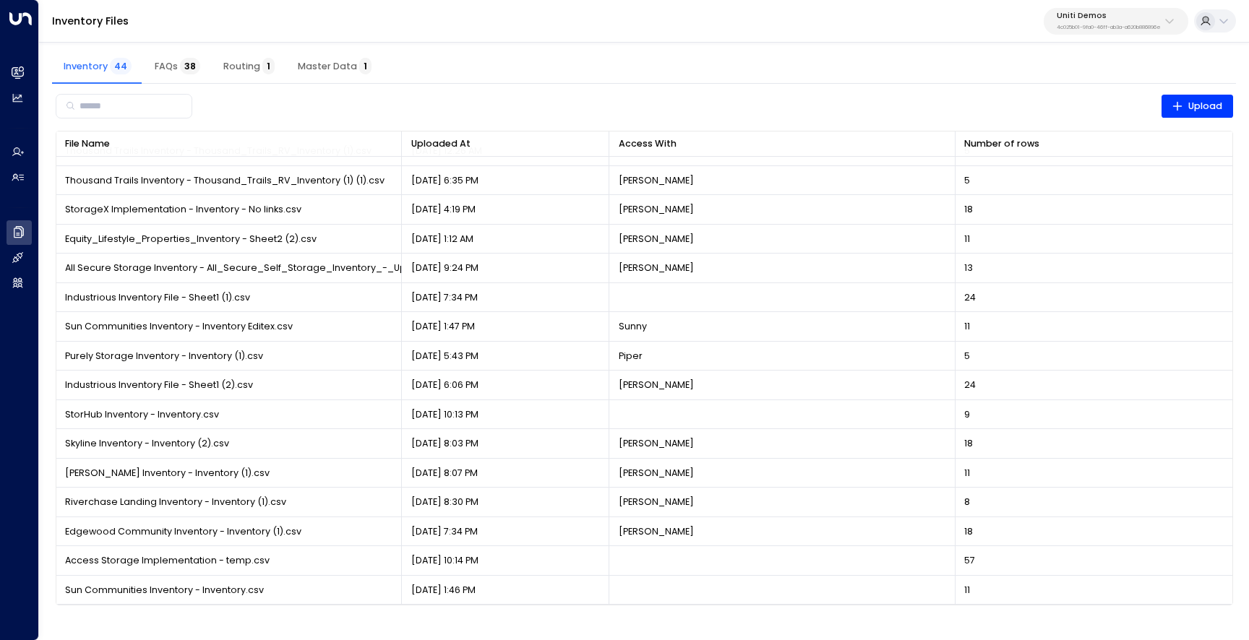
click at [328, 64] on span "Master Data 1" at bounding box center [335, 67] width 74 height 12
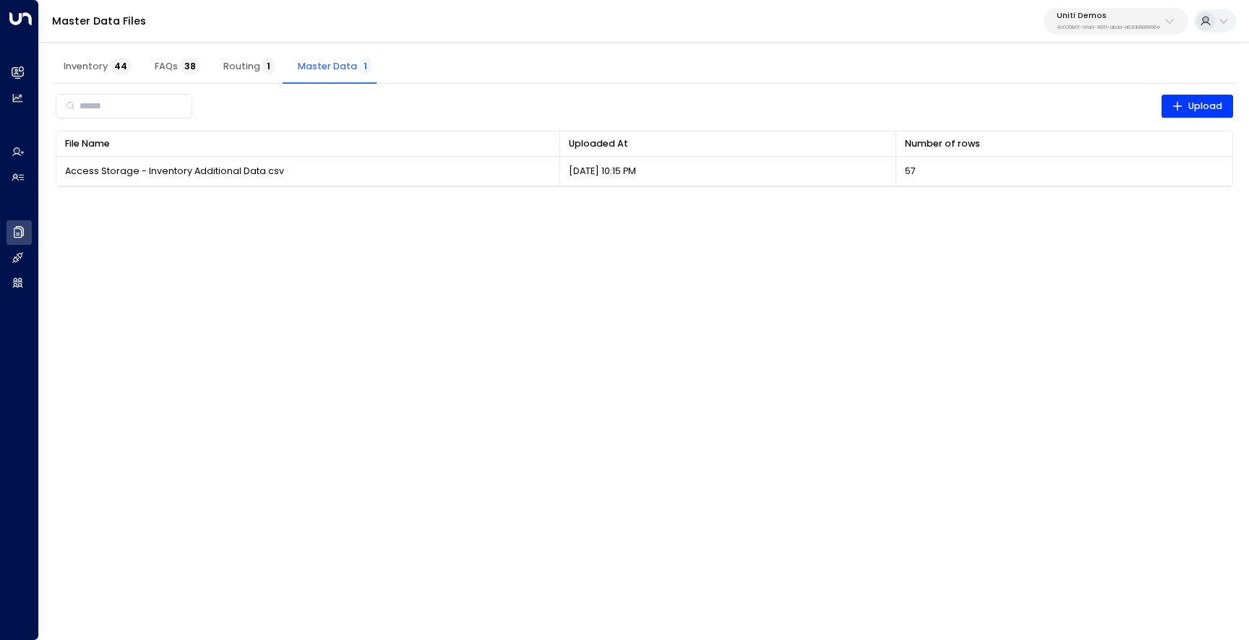
click at [112, 67] on span "44" at bounding box center [121, 66] width 22 height 17
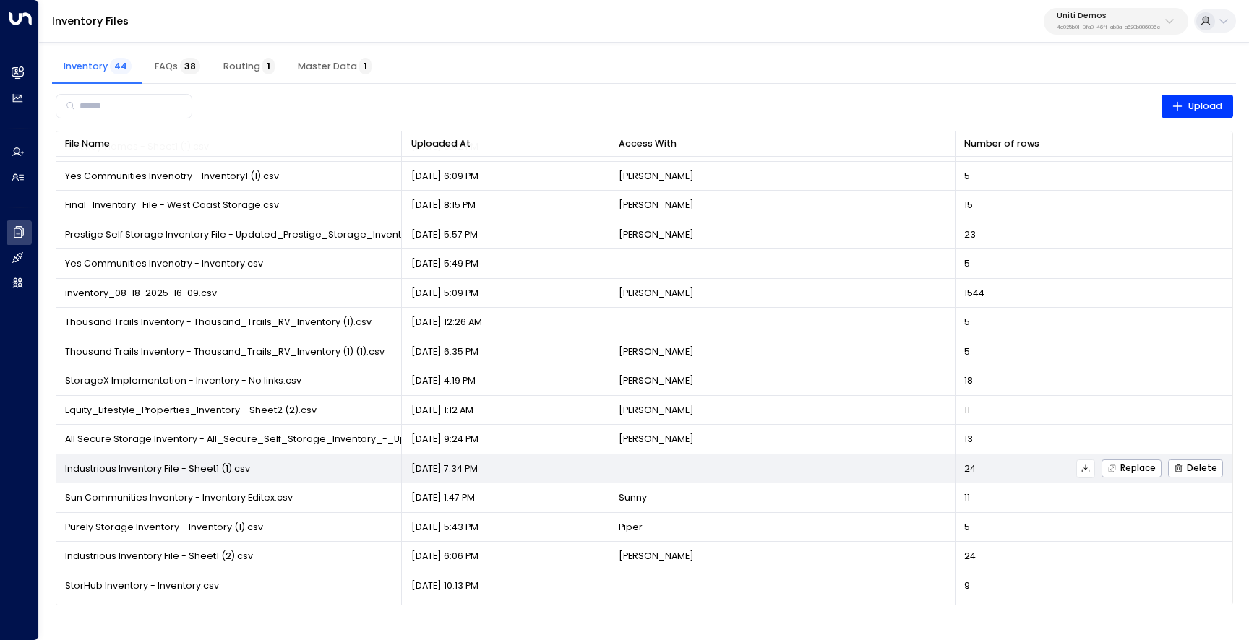
scroll to position [657, 0]
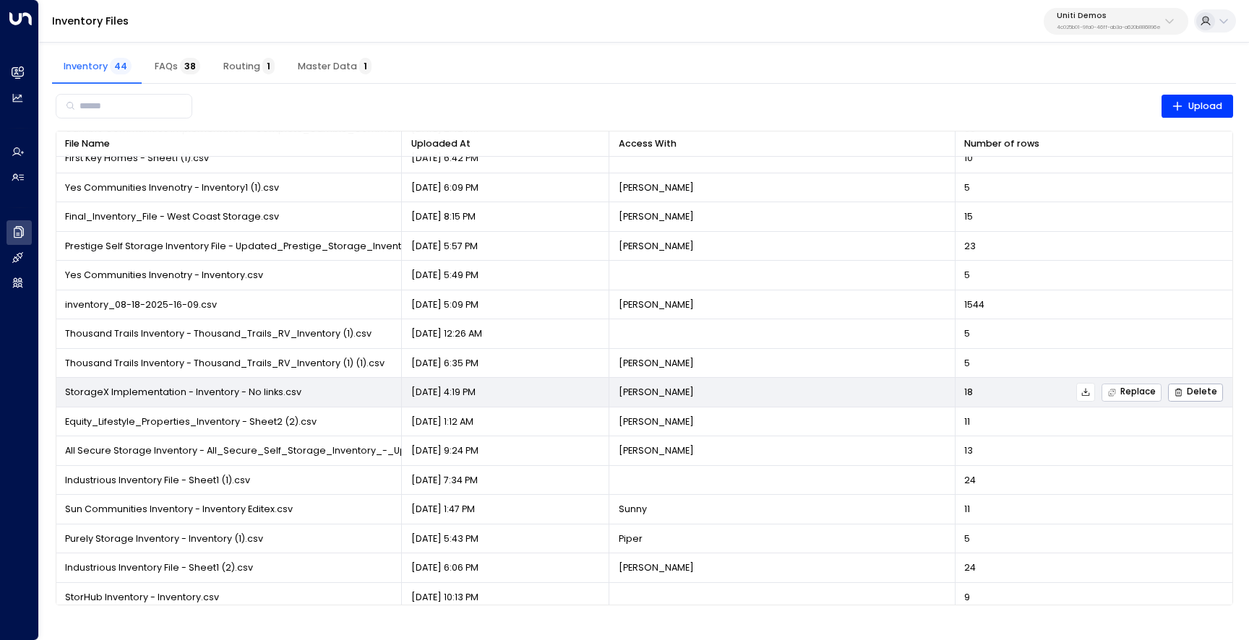
click at [1125, 395] on span "Replace" at bounding box center [1131, 392] width 48 height 9
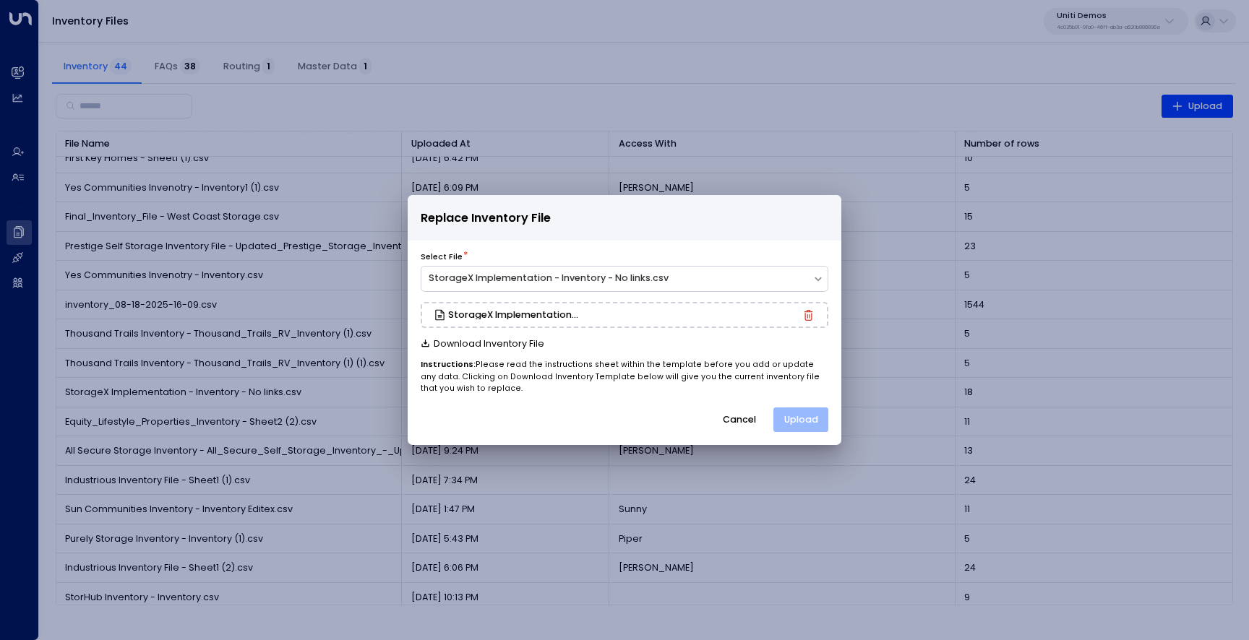
click at [807, 412] on button "Upload" at bounding box center [800, 420] width 55 height 25
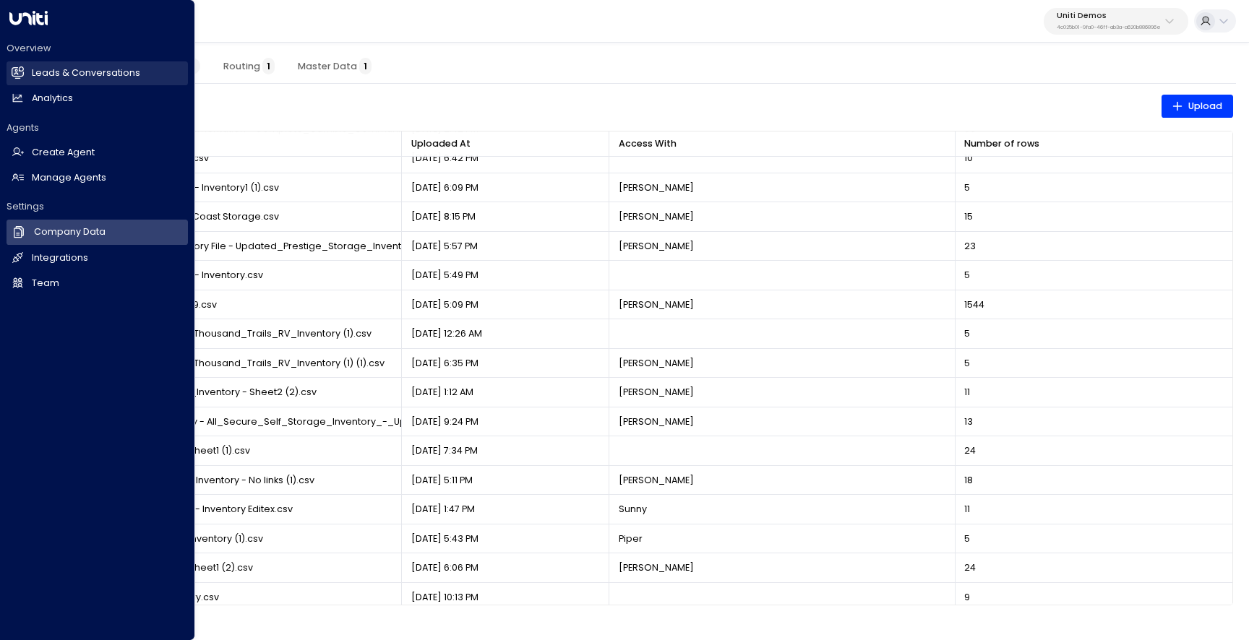
click at [35, 66] on h2 "Leads & Conversations" at bounding box center [86, 73] width 108 height 14
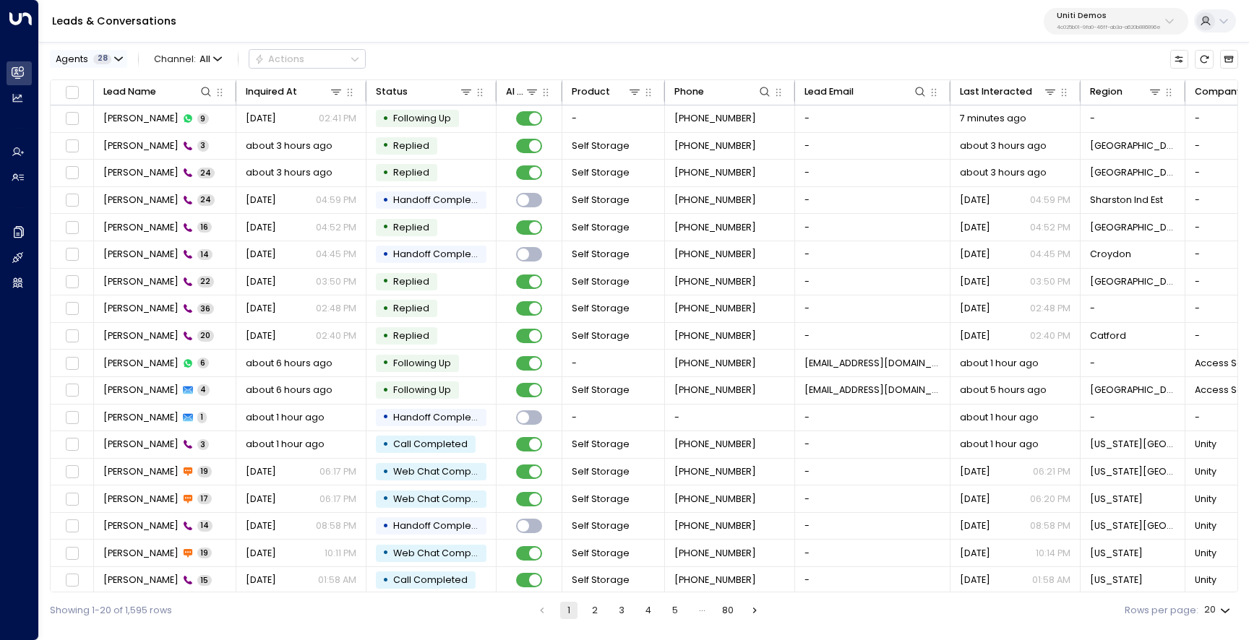
click at [103, 55] on span "28" at bounding box center [102, 59] width 18 height 10
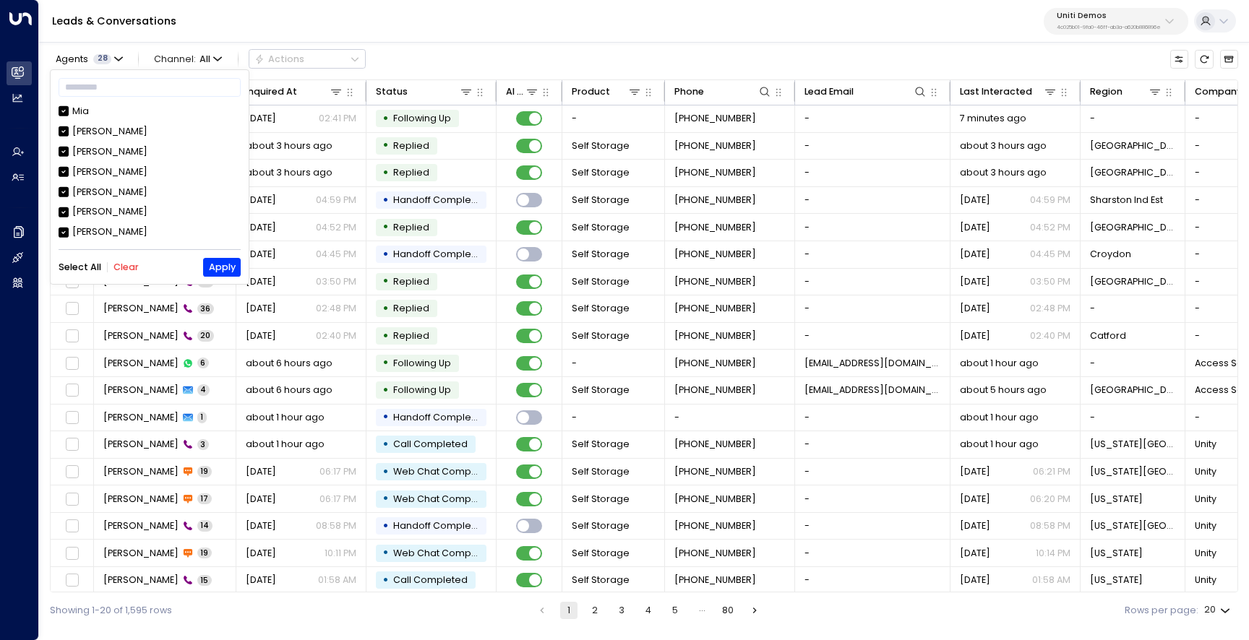
click at [132, 264] on button "Clear" at bounding box center [125, 267] width 25 height 10
click at [69, 159] on div "[PERSON_NAME] [PERSON_NAME] [PERSON_NAME] [PERSON_NAME] [PERSON_NAME] [PERSON_N…" at bounding box center [150, 173] width 182 height 137
click at [215, 262] on button "Apply" at bounding box center [221, 267] width 37 height 18
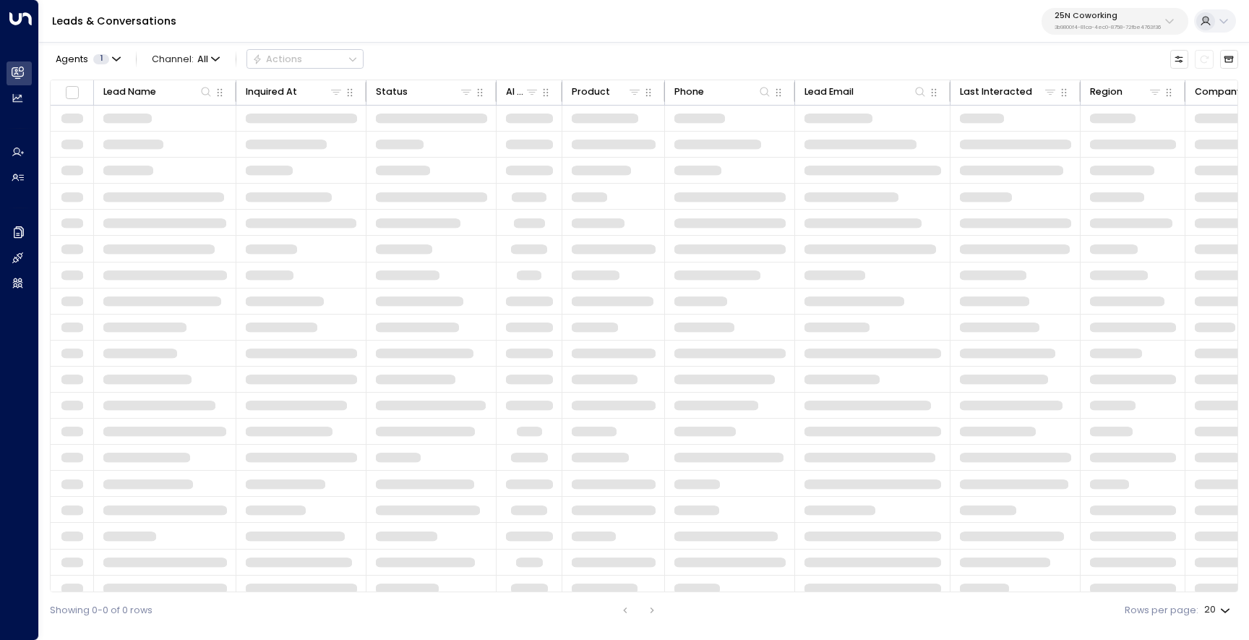
click at [1088, 21] on div "25N Coworking 3b9800f4-81ca-4ec0-8758-72fbe4763f36" at bounding box center [1107, 21] width 106 height 19
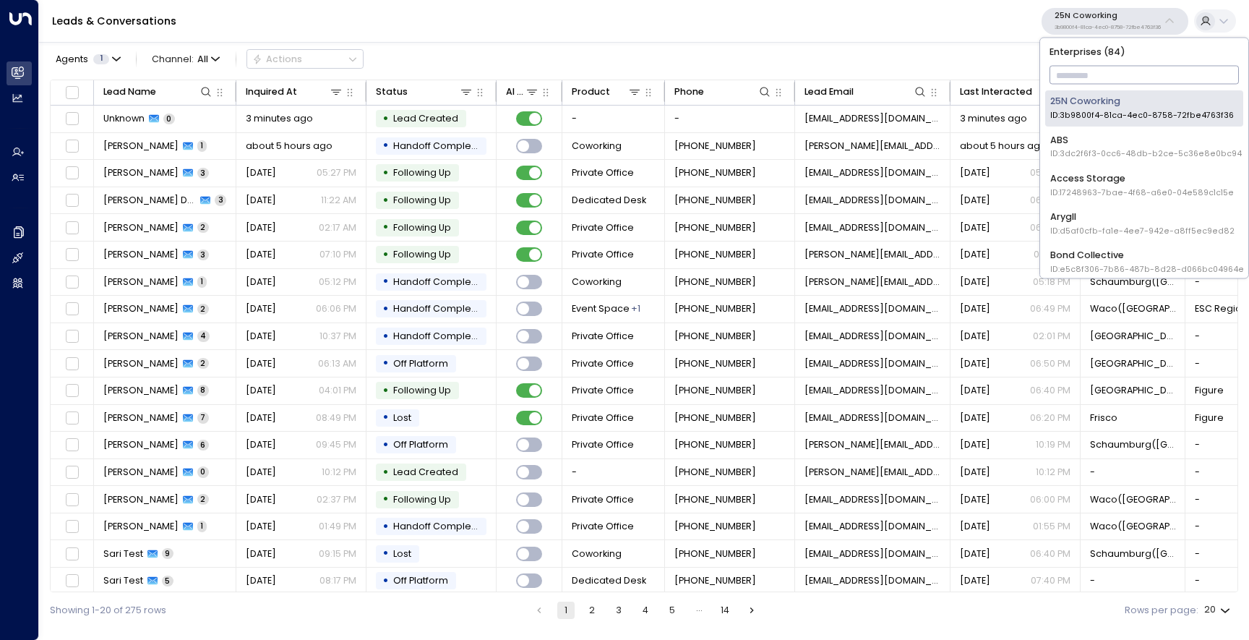
click at [1081, 69] on input "text" at bounding box center [1144, 75] width 190 height 25
type input "*"
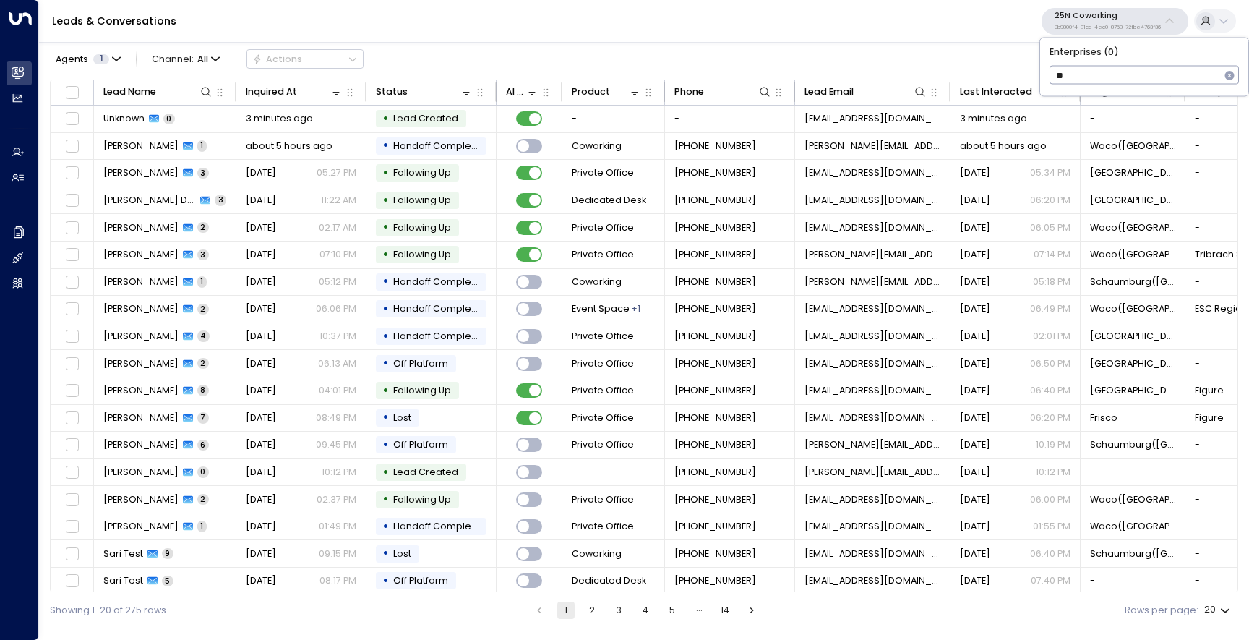
type input "*"
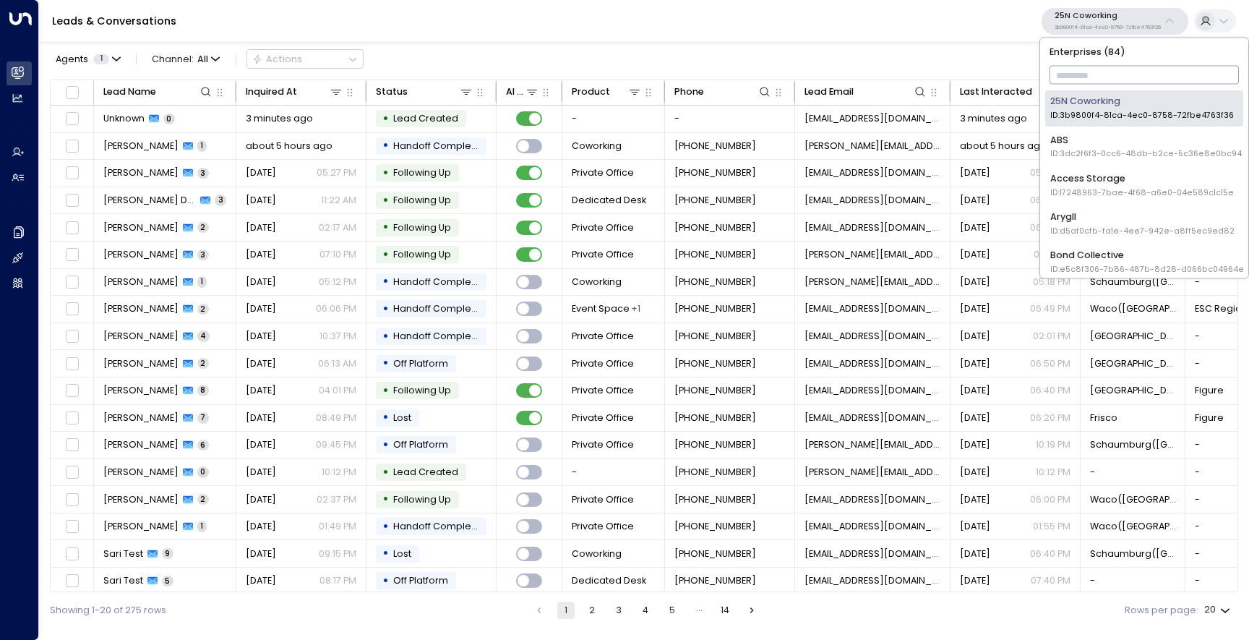
type input "*"
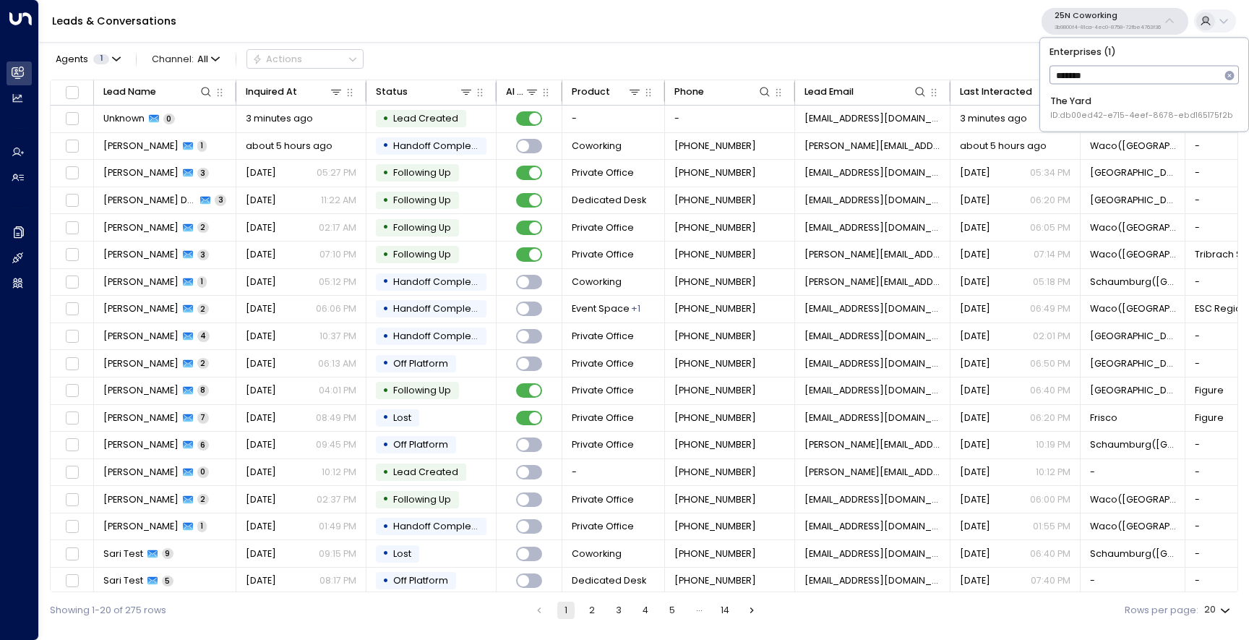
type input "********"
click at [1117, 98] on div "The Yard ID: db00ed42-e715-4eef-8678-ebd165175f2b" at bounding box center [1141, 108] width 183 height 27
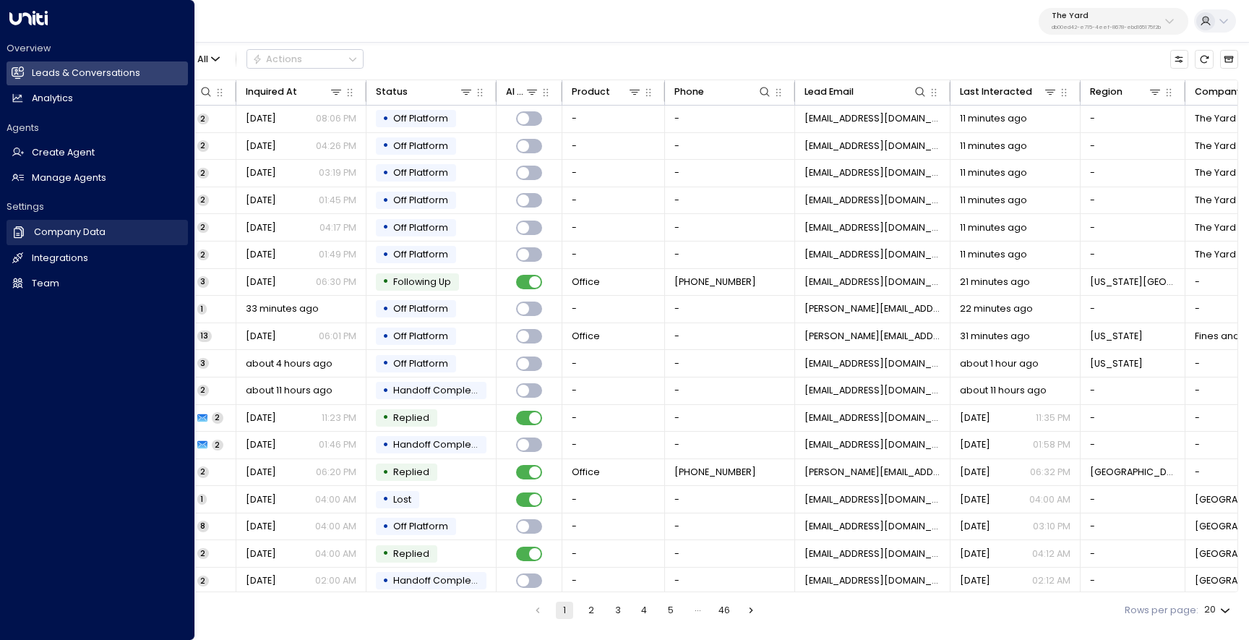
click at [104, 238] on link "Company Data Company Data" at bounding box center [97, 232] width 181 height 25
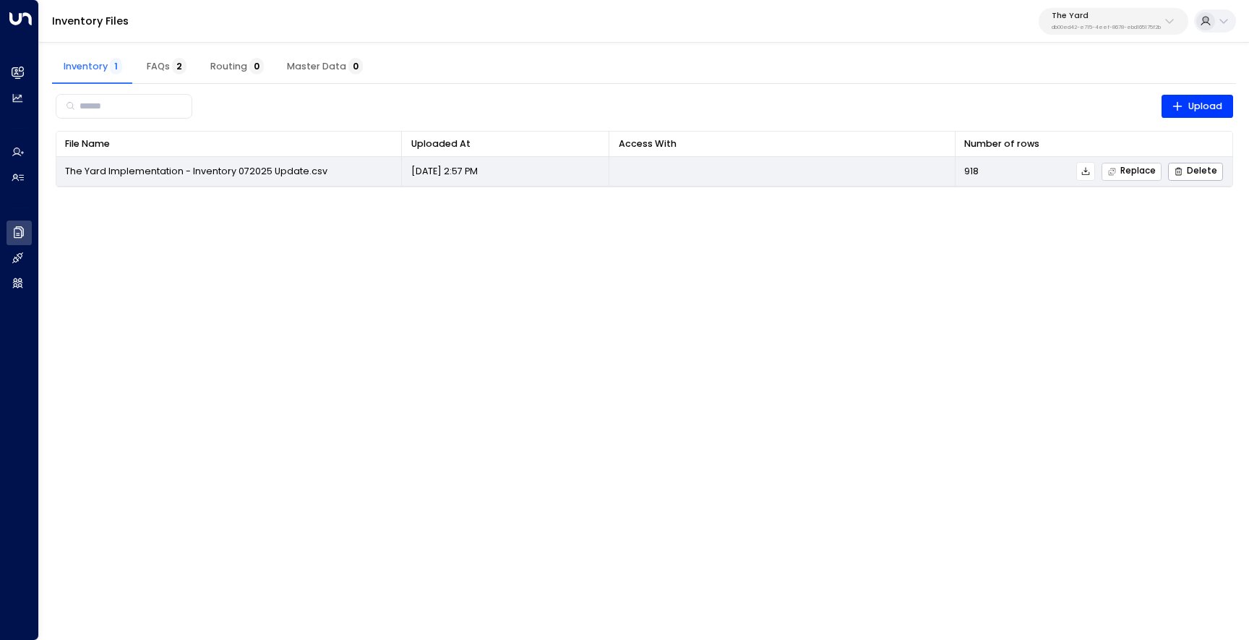
click at [1126, 172] on span "Replace" at bounding box center [1131, 171] width 48 height 9
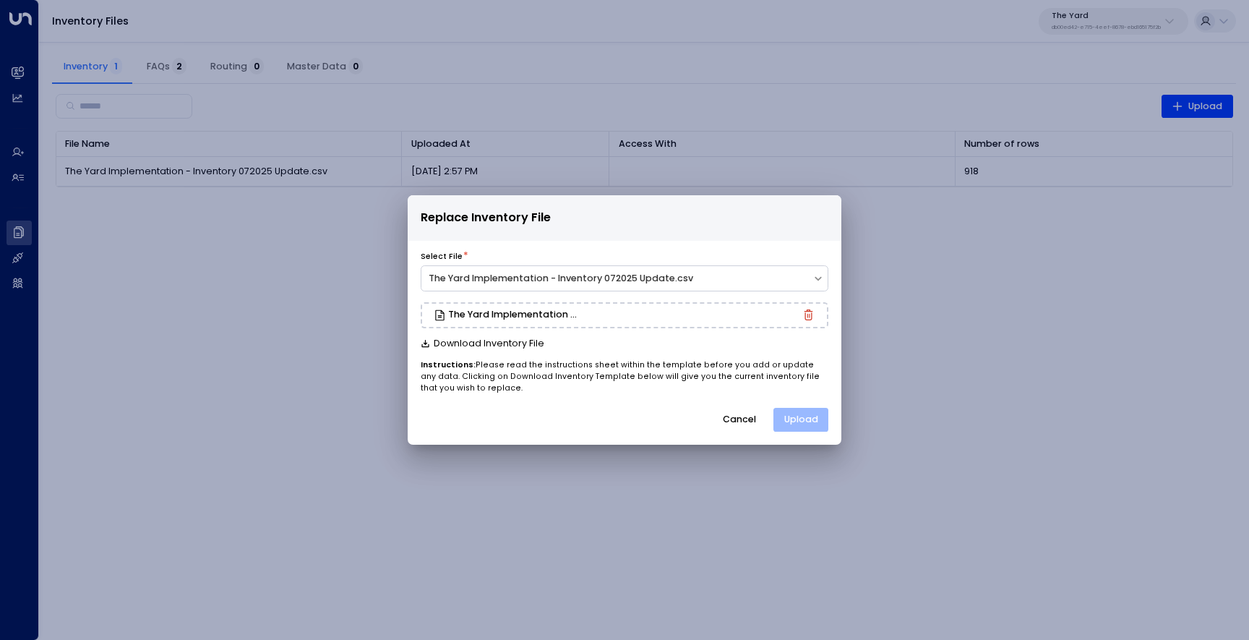
click at [804, 421] on button "Upload" at bounding box center [800, 420] width 55 height 25
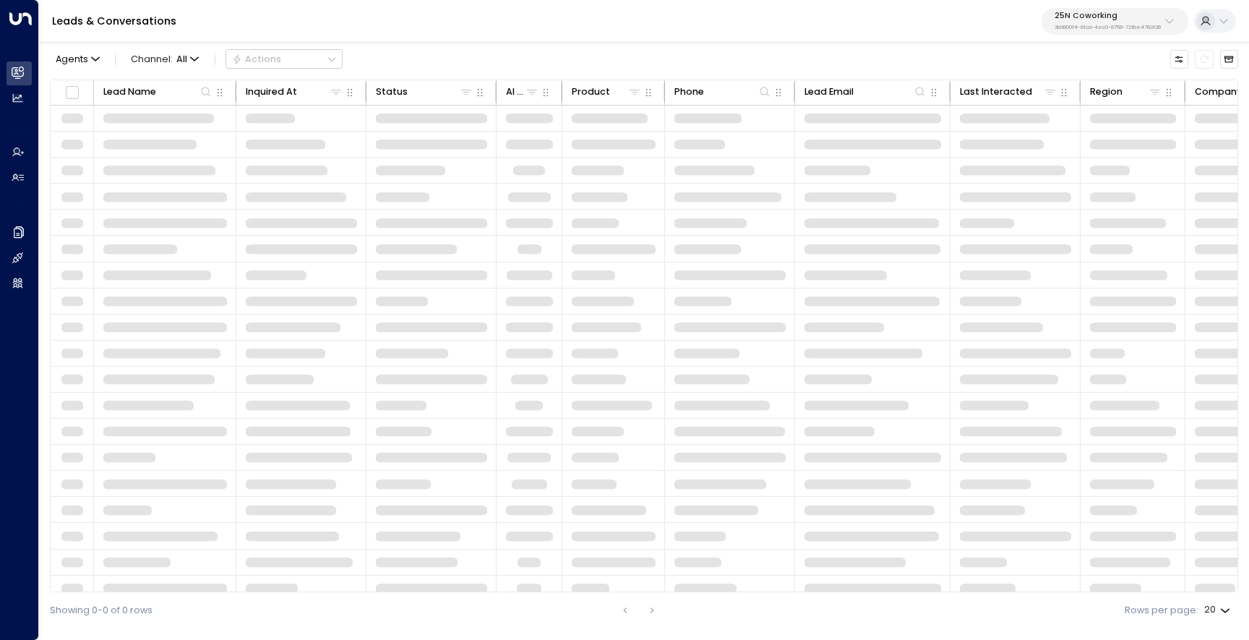
click at [1101, 25] on p "3b9800f4-81ca-4ec0-8758-72fbe4763f36" at bounding box center [1107, 28] width 106 height 6
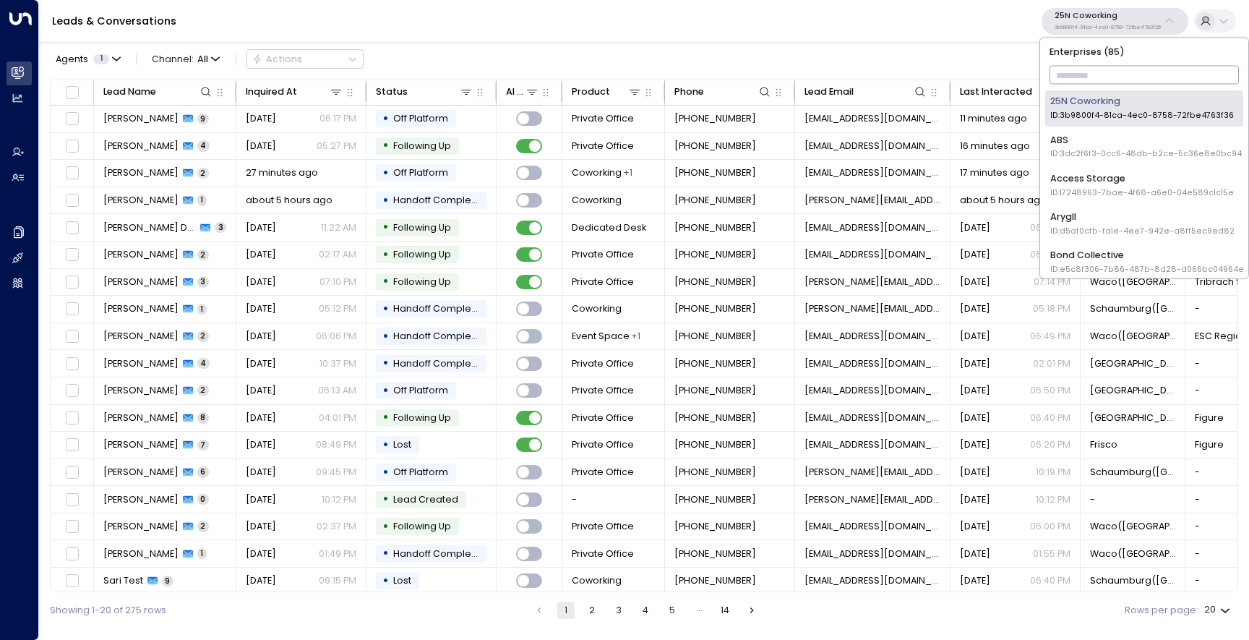
click at [1091, 74] on input "text" at bounding box center [1144, 75] width 190 height 25
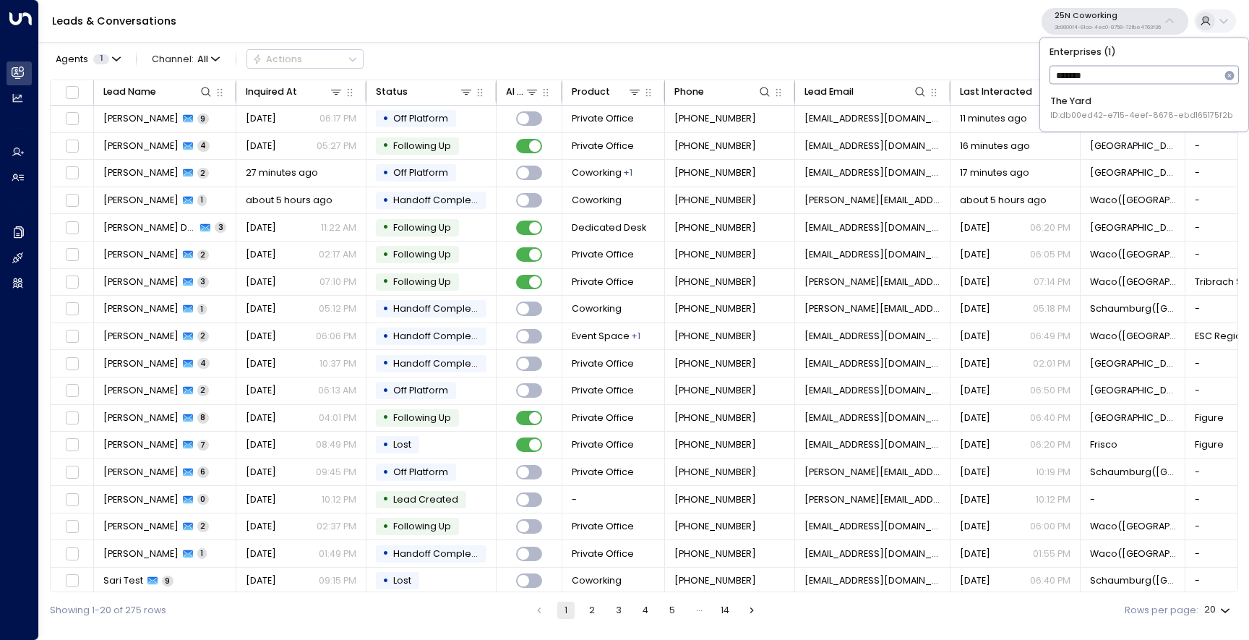
type input "********"
click at [1112, 105] on div "The Yard ID: db00ed42-e715-4eef-8678-ebd165175f2b" at bounding box center [1141, 108] width 183 height 27
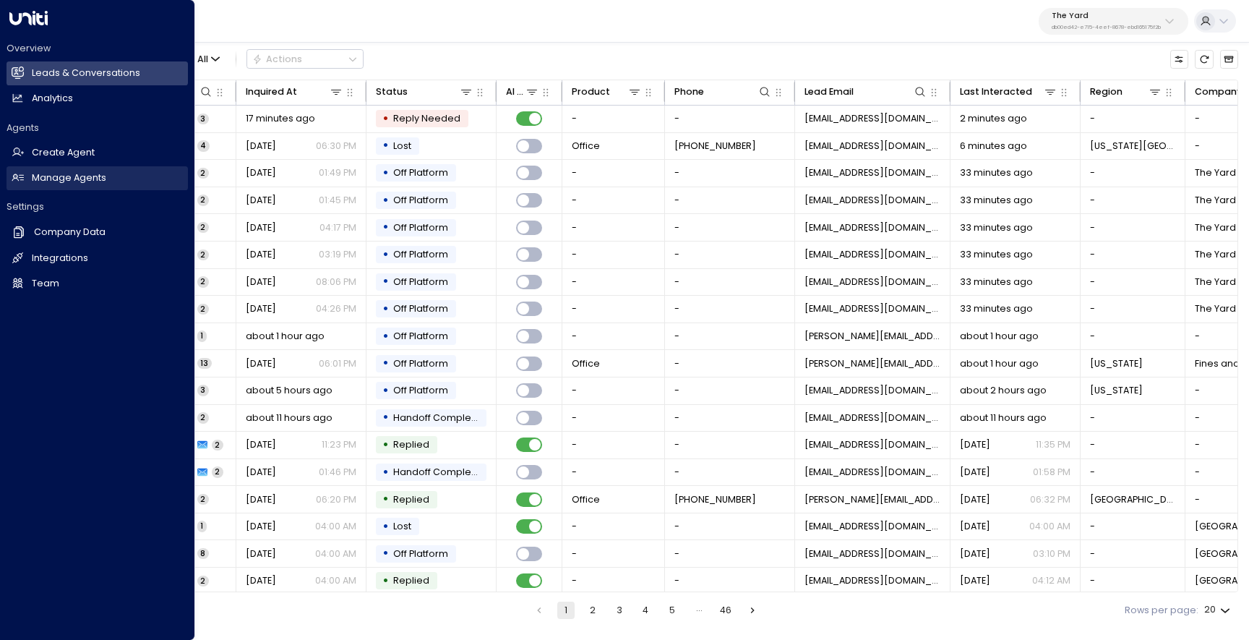
click at [35, 184] on h2 "Manage Agents" at bounding box center [69, 178] width 74 height 14
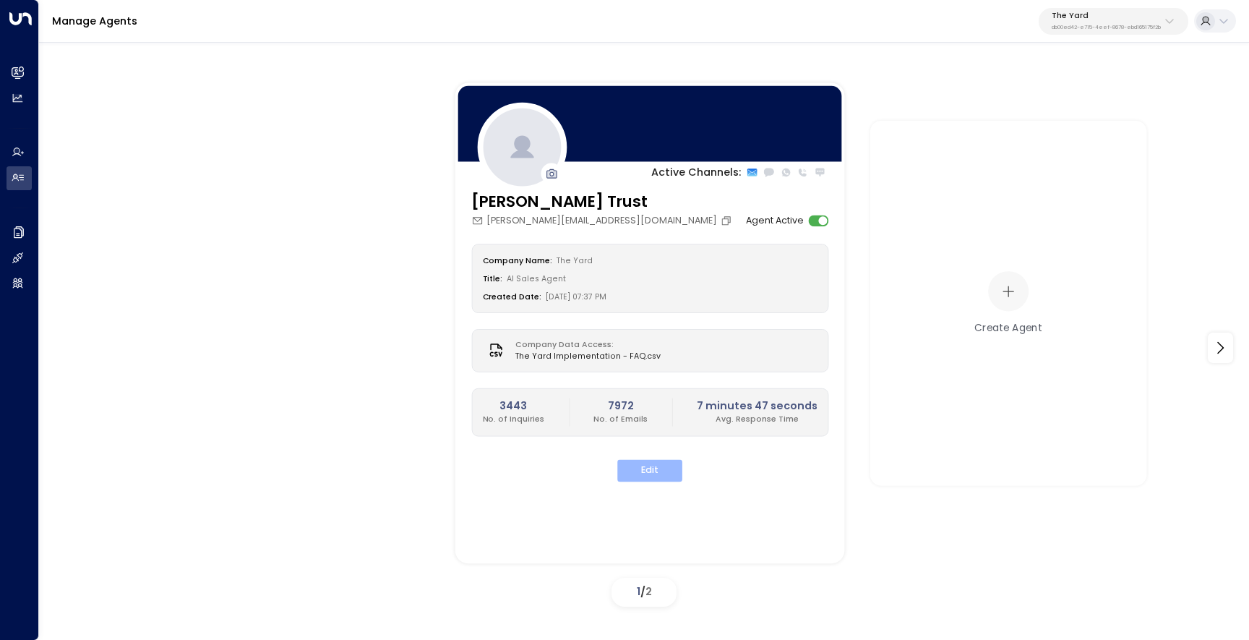
click at [619, 466] on button "Edit" at bounding box center [649, 470] width 65 height 22
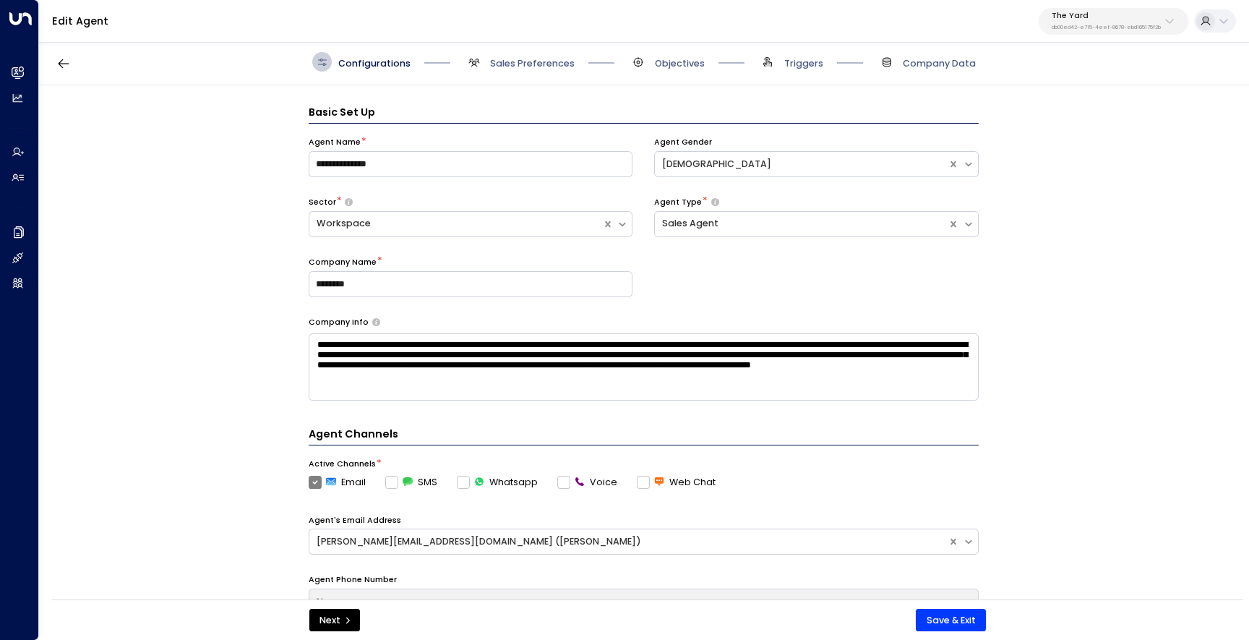
scroll to position [20, 0]
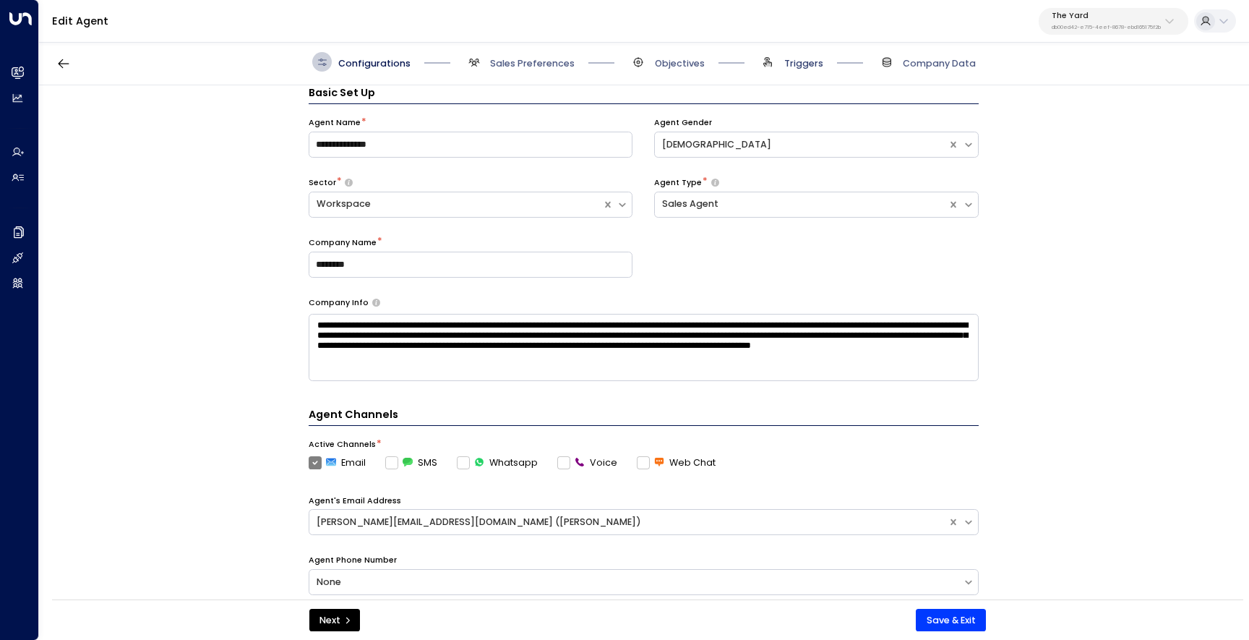
click at [812, 61] on span "Triggers" at bounding box center [803, 63] width 39 height 13
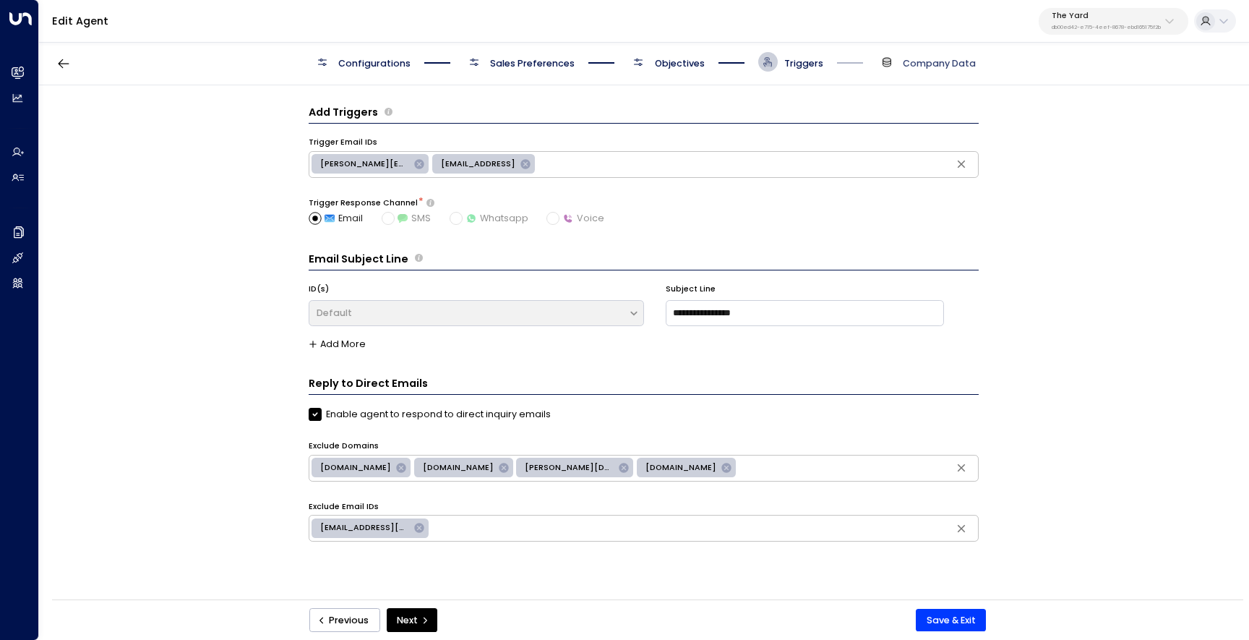
click at [920, 64] on span "Company Data" at bounding box center [939, 63] width 73 height 13
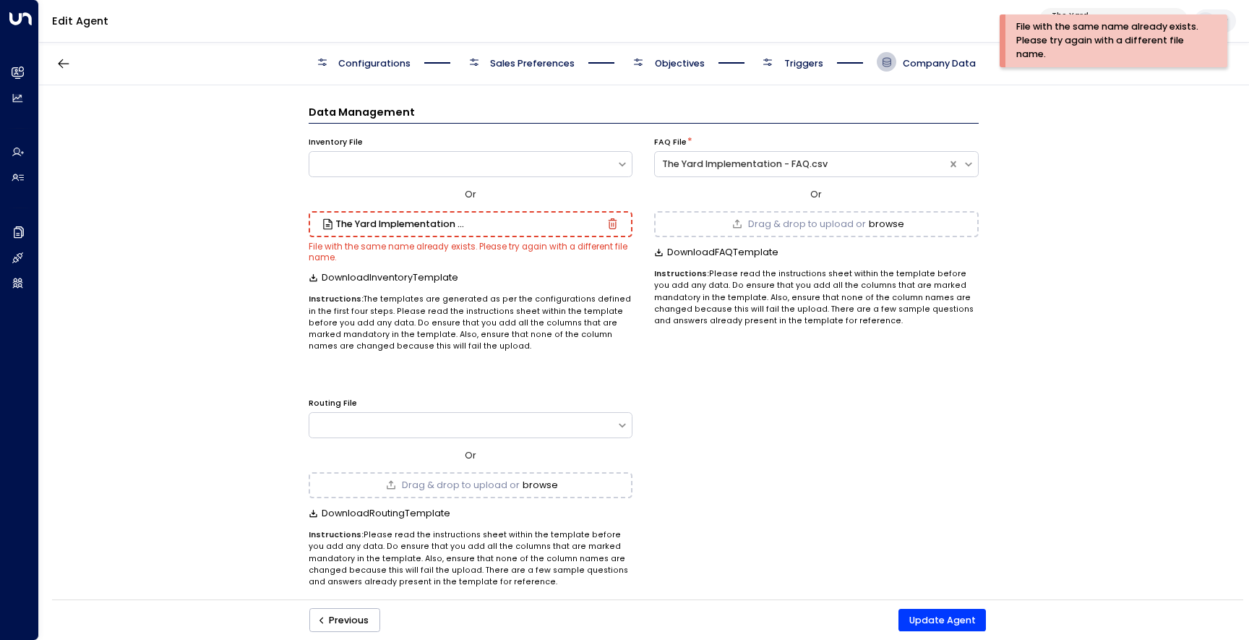
click at [599, 177] on div "Inventory File" at bounding box center [471, 161] width 325 height 49
click at [603, 163] on div at bounding box center [463, 164] width 308 height 13
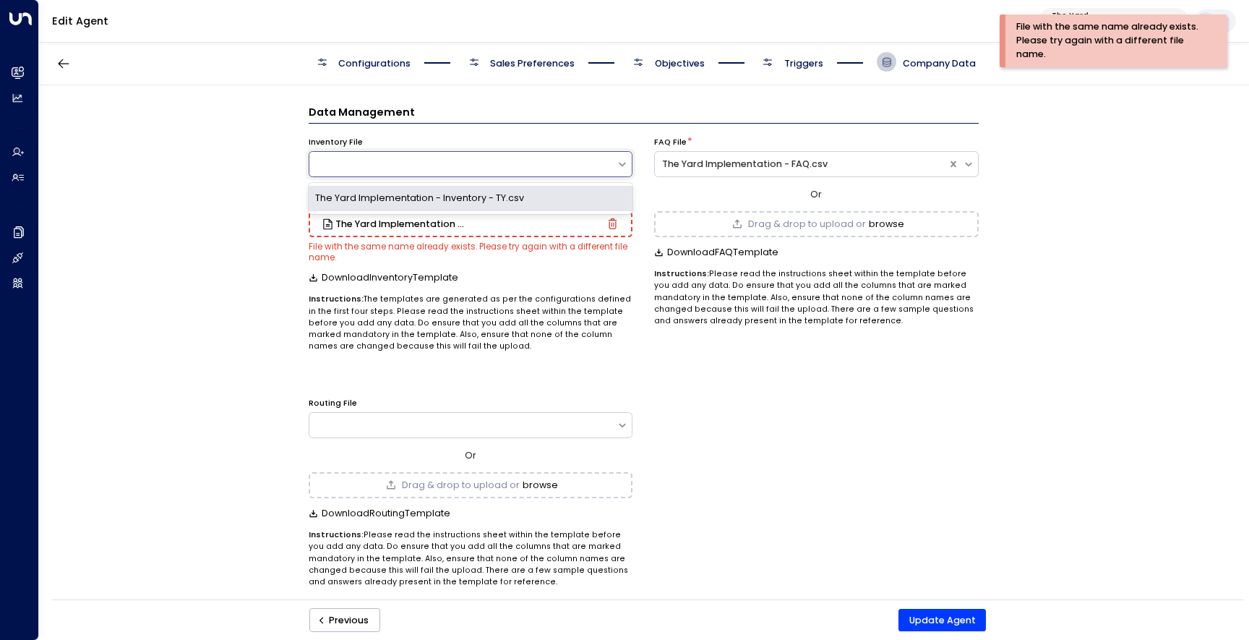
click at [585, 191] on div "The Yard Implementation - Inventory - TY.csv" at bounding box center [471, 198] width 325 height 25
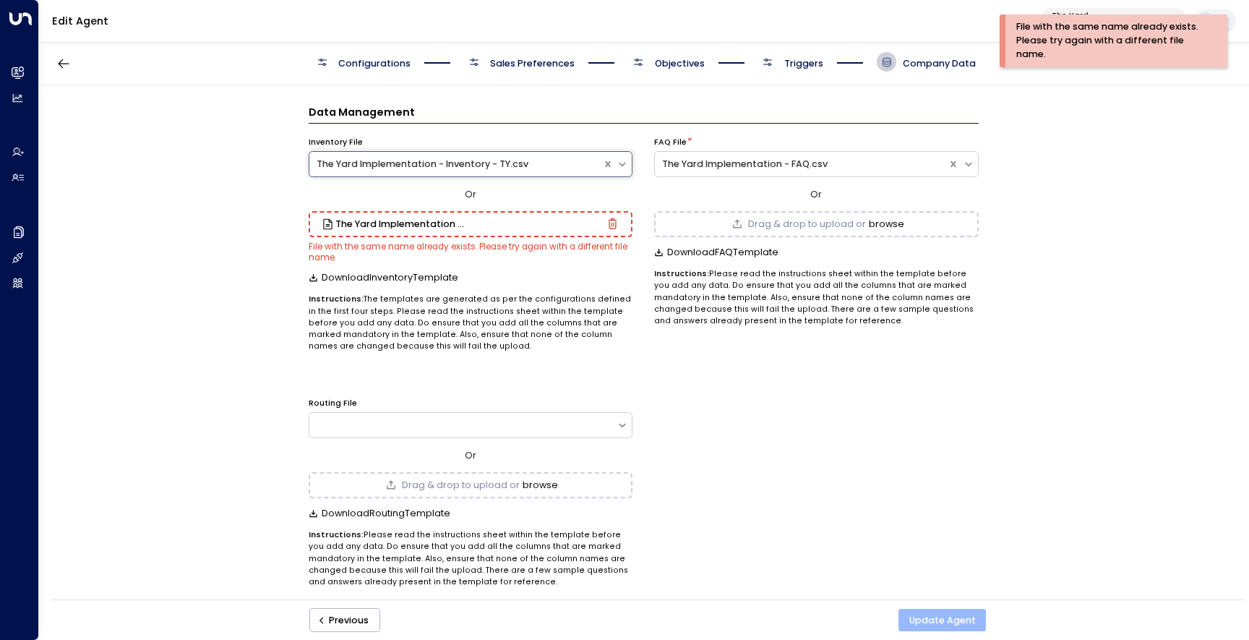
click at [917, 615] on button "Update Agent" at bounding box center [941, 620] width 87 height 23
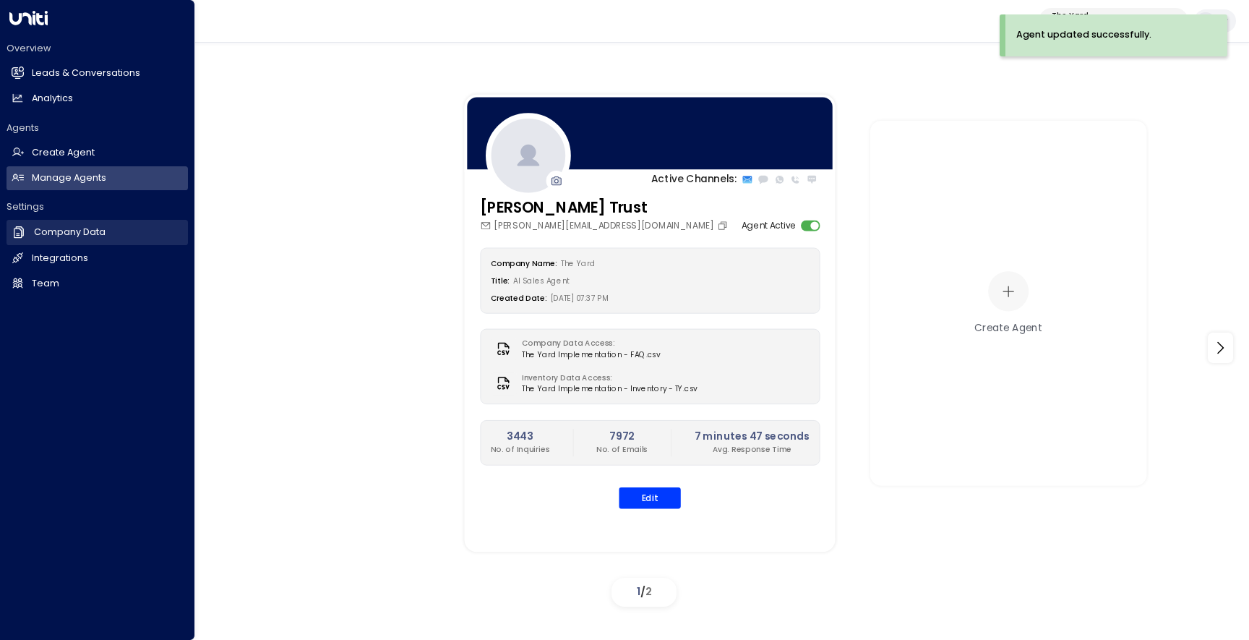
click at [87, 239] on link "Company Data Company Data" at bounding box center [97, 232] width 181 height 25
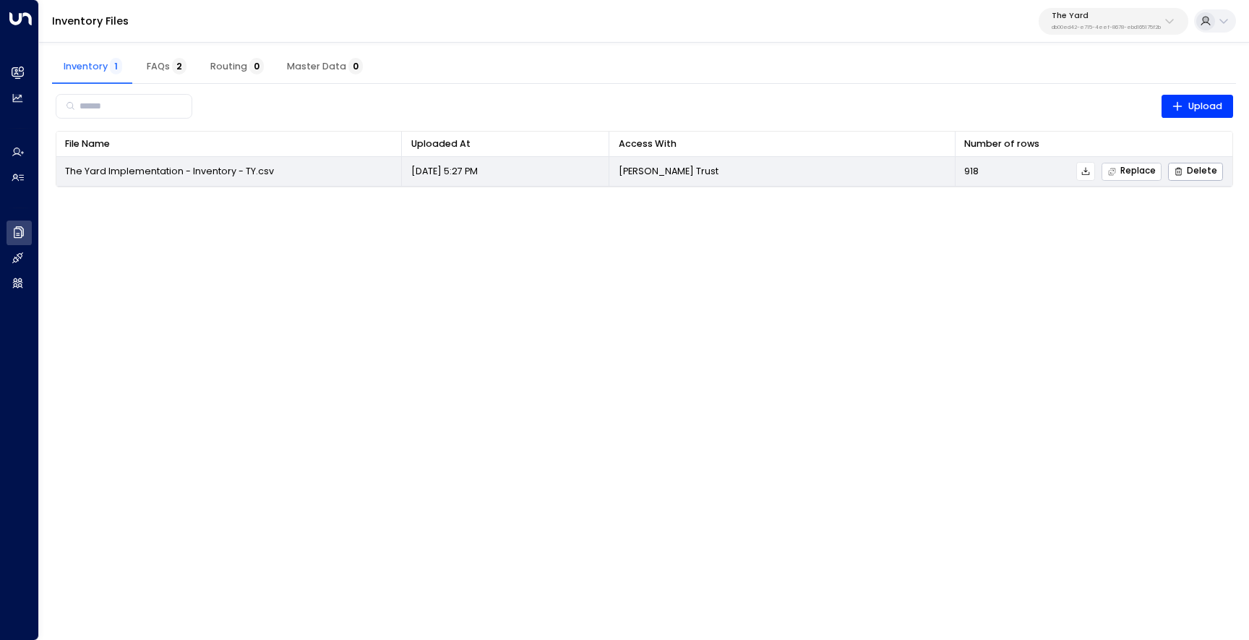
click at [1121, 173] on span "Replace" at bounding box center [1131, 171] width 48 height 9
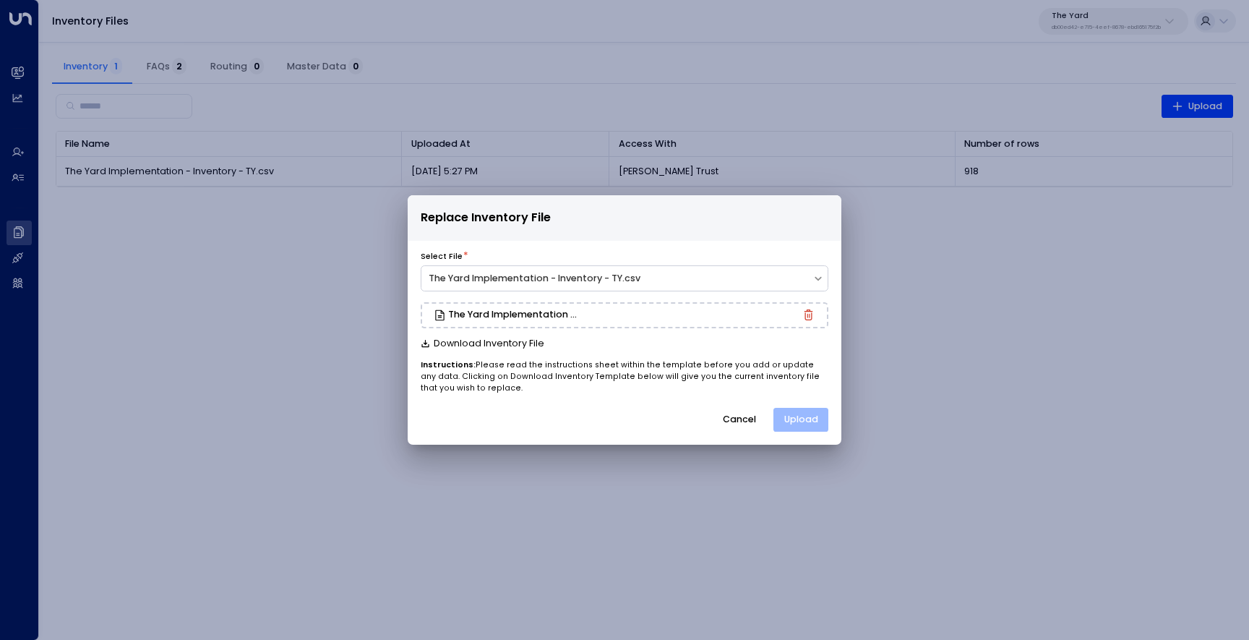
click at [798, 427] on button "Upload" at bounding box center [800, 420] width 55 height 25
